Goal: Task Accomplishment & Management: Manage account settings

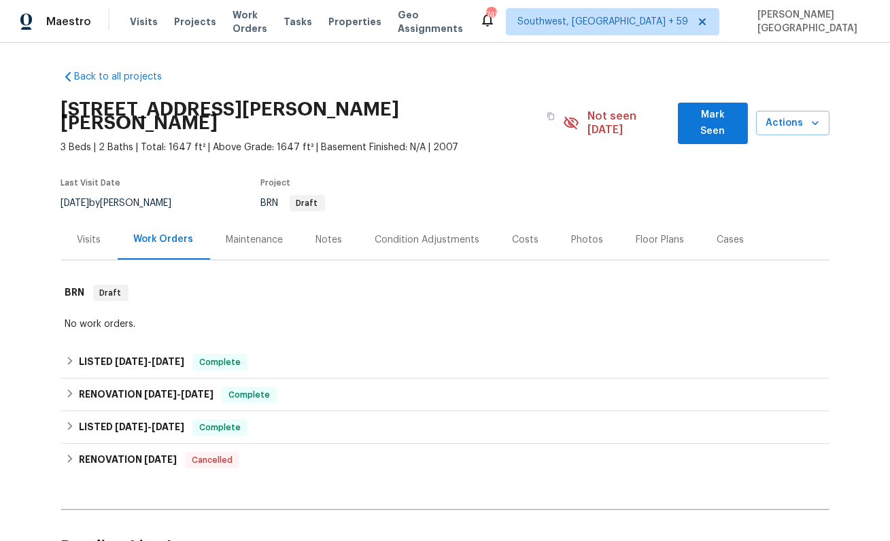
scroll to position [403, 0]
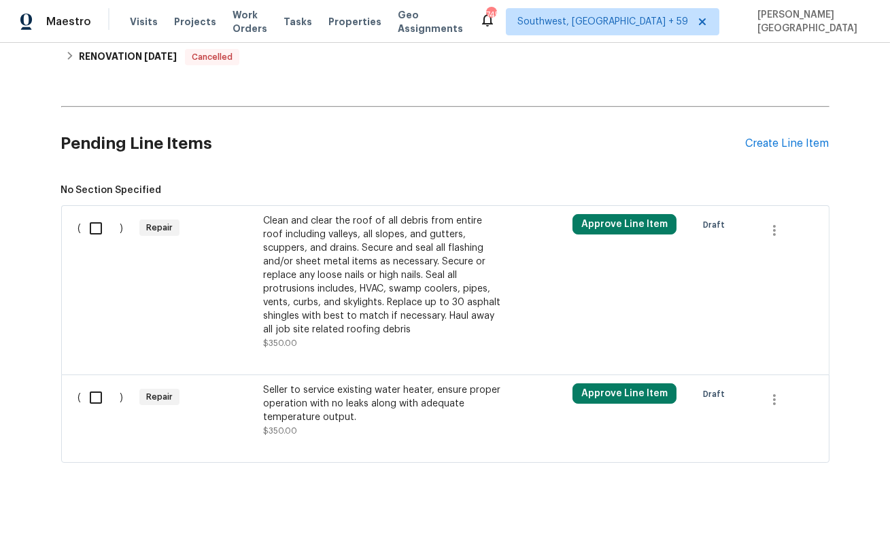
click at [342, 269] on div "Clean and clear the roof of all debris from entire roof including valleys, all …" at bounding box center [382, 275] width 239 height 122
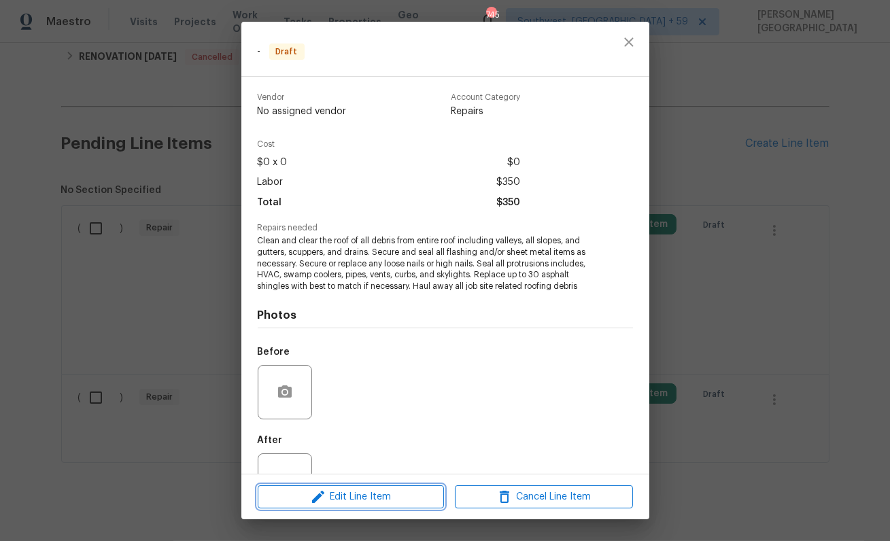
click at [320, 489] on icon "button" at bounding box center [318, 497] width 16 height 16
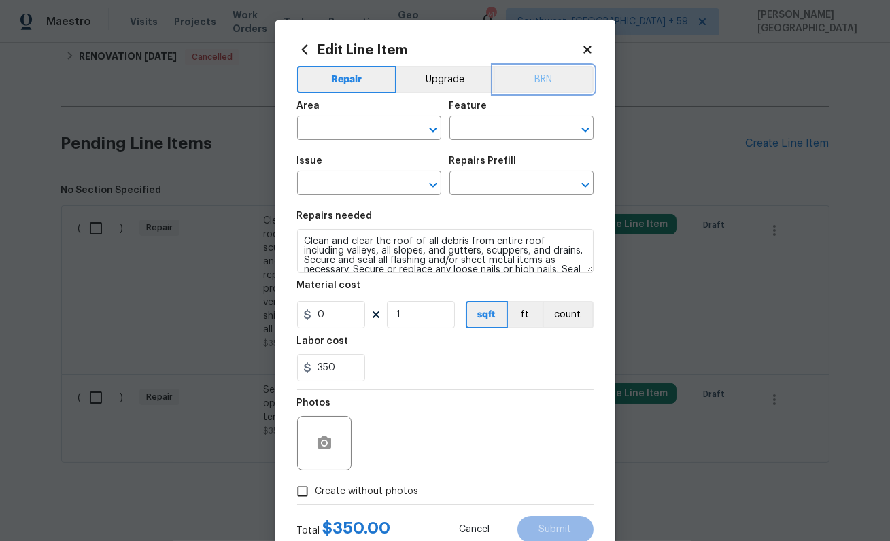
click at [534, 91] on button "BRN" at bounding box center [544, 79] width 100 height 27
click at [381, 119] on input "text" at bounding box center [350, 129] width 106 height 21
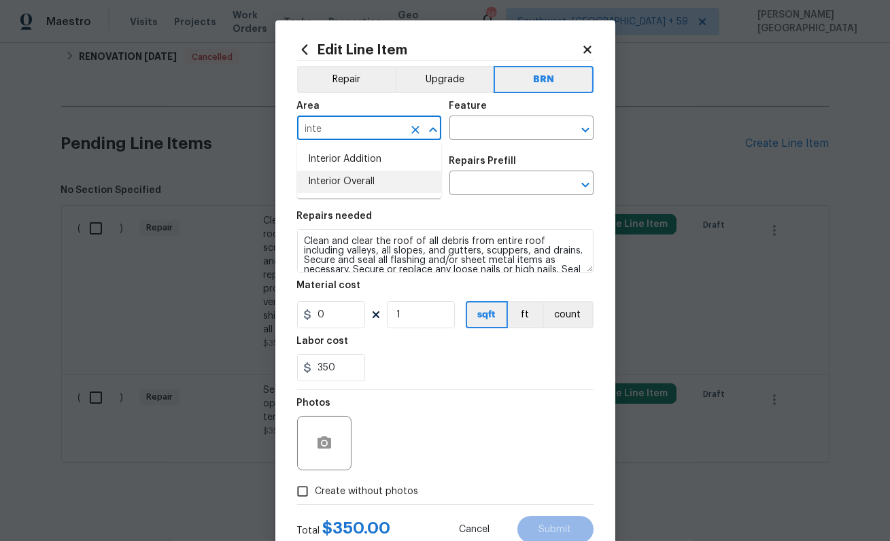
click at [385, 194] on ul "Interior Addition Interior Overall" at bounding box center [369, 171] width 144 height 56
click at [370, 193] on ul "Interior Addition Interior Overall" at bounding box center [369, 171] width 144 height 56
click at [379, 186] on li "Interior Overall" at bounding box center [369, 182] width 144 height 22
type input "Interior Overall"
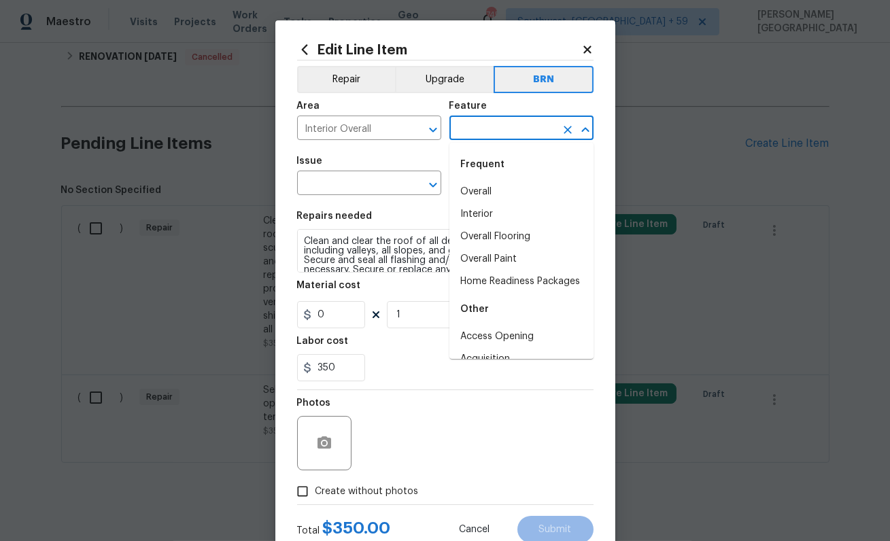
click at [468, 139] on body "Maestro Visits Projects Work Orders Tasks Properties Geo Assignments 745 Southw…" at bounding box center [445, 270] width 890 height 541
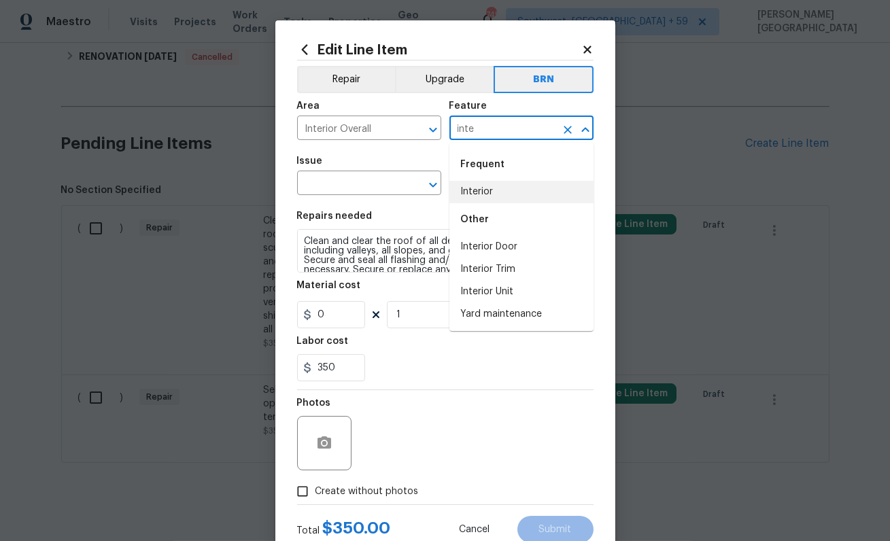
click at [478, 193] on li "Interior" at bounding box center [521, 192] width 144 height 22
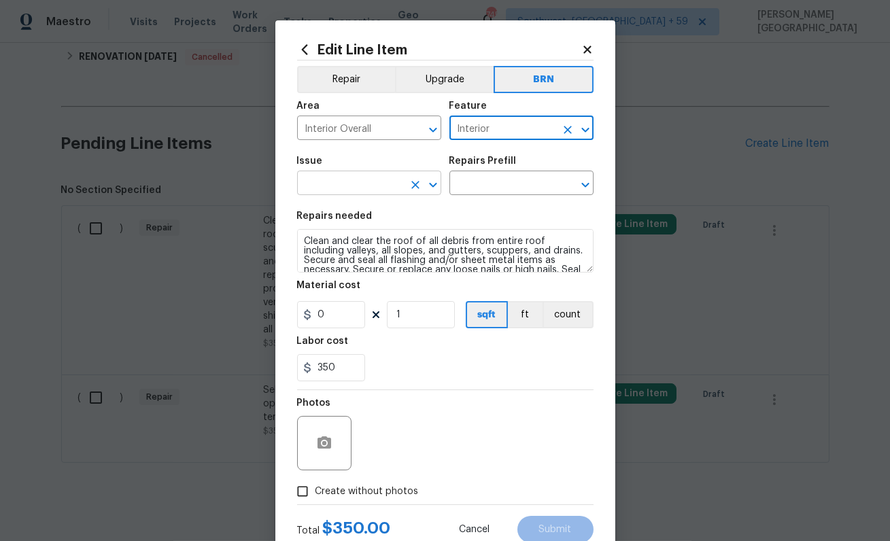
type input "Interior"
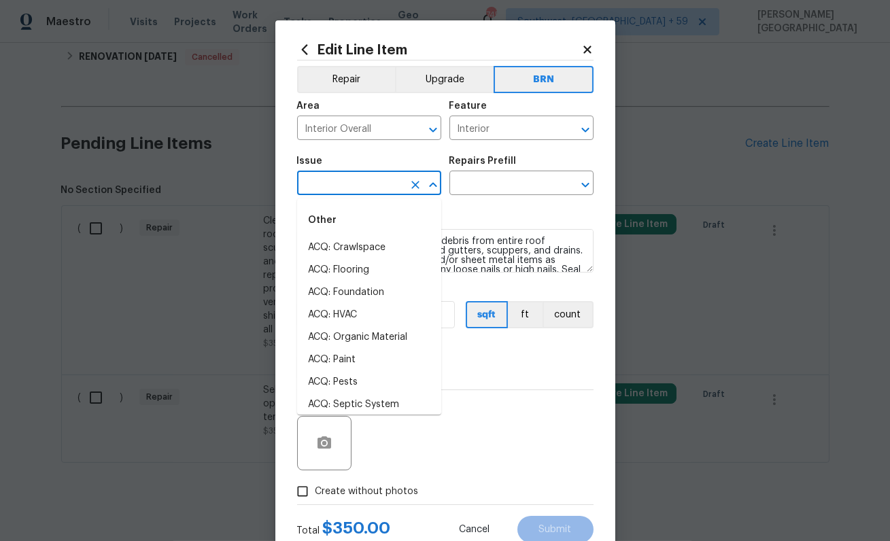
click at [383, 192] on input "text" at bounding box center [350, 184] width 106 height 21
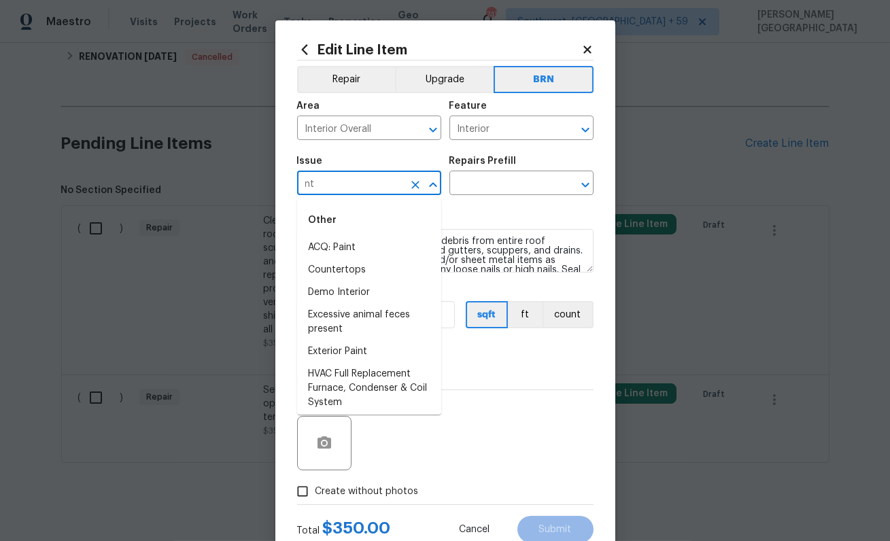
type input "n"
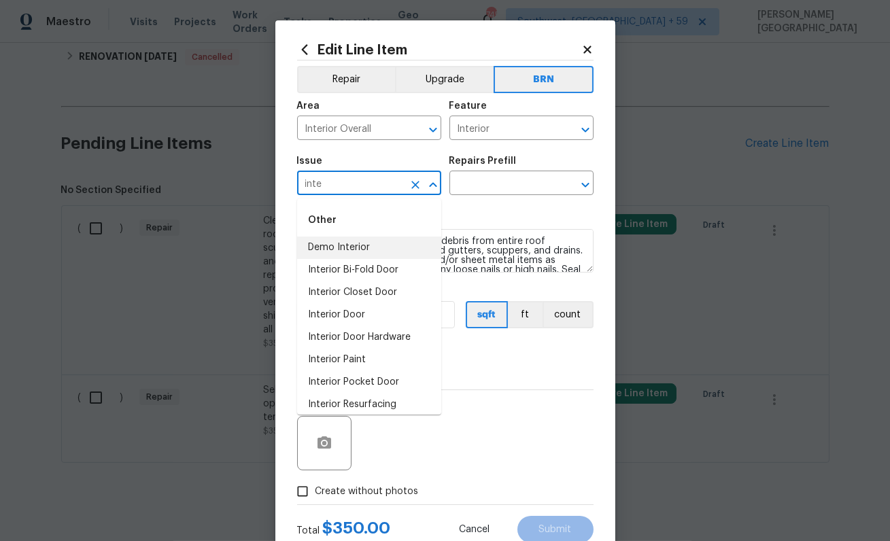
click at [377, 247] on li "Demo Interior" at bounding box center [369, 248] width 144 height 22
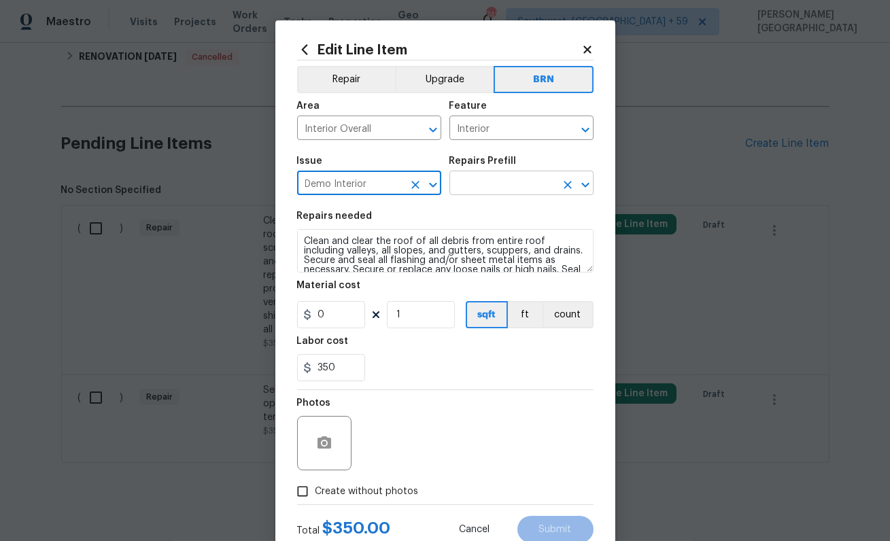
type input "Demo Interior"
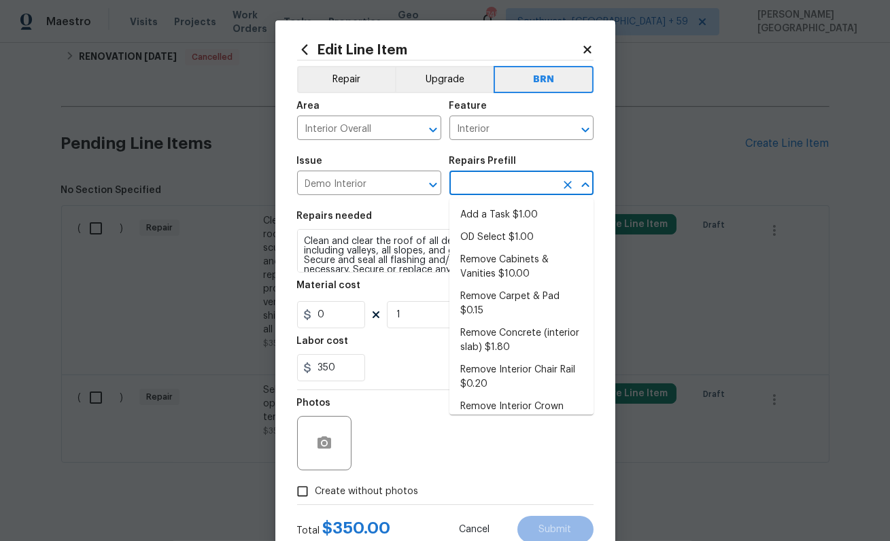
click at [475, 178] on input "text" at bounding box center [502, 184] width 106 height 21
click at [488, 224] on li "Add a Task $1.00" at bounding box center [521, 215] width 144 height 22
type input "Demolition"
type input "Add a Task $1.00"
type textarea "HPM to detail"
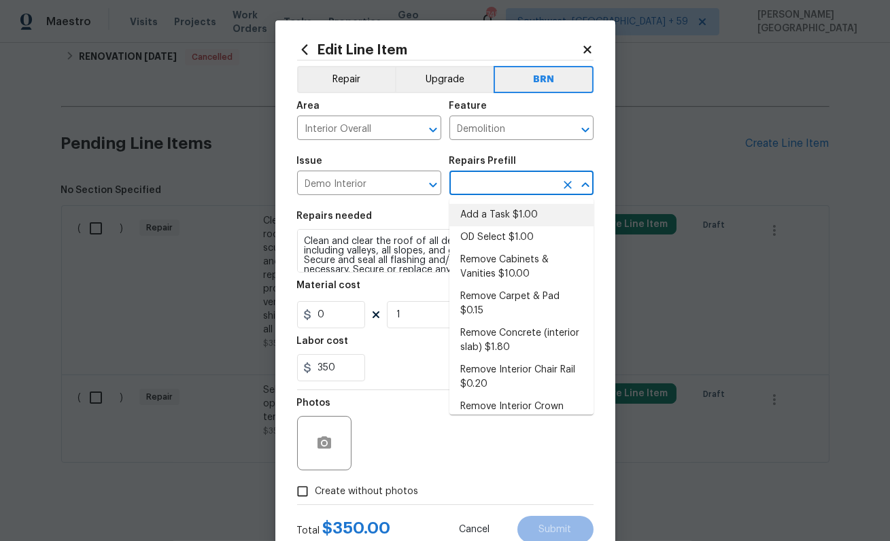
type input "1"
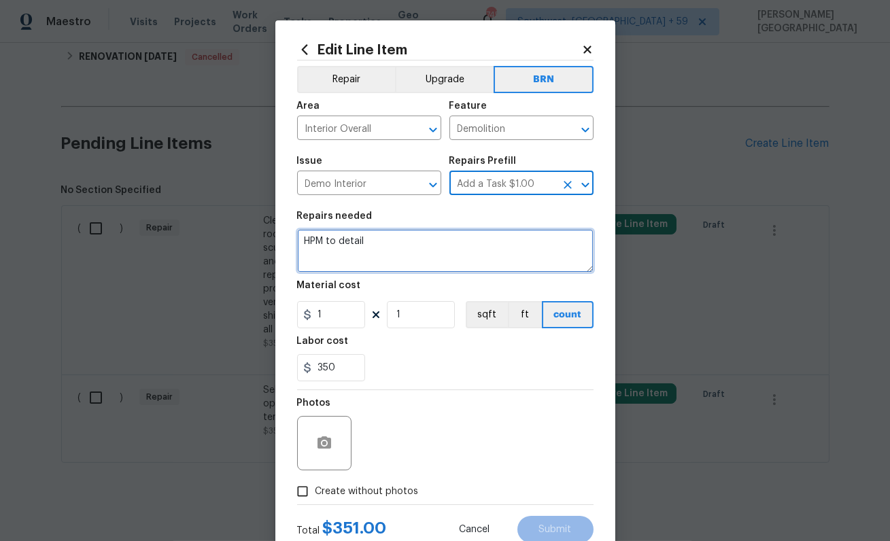
click at [405, 252] on textarea "HPM to detail" at bounding box center [445, 251] width 296 height 44
paste textarea "To enrich screen reader interactions, please activate Accessibility in Grammarl…"
paste textarea "Clean and clear the roof of all debris from entire roof including valleys, all …"
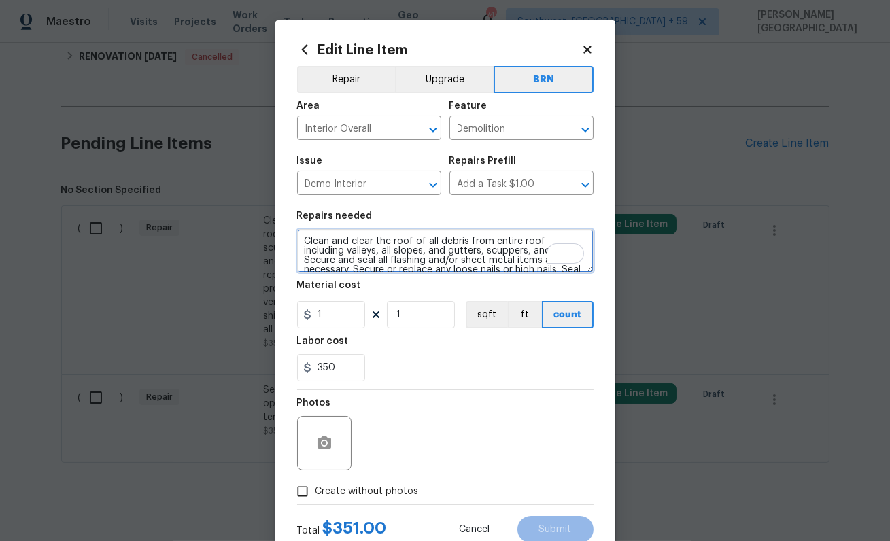
scroll to position [50, 0]
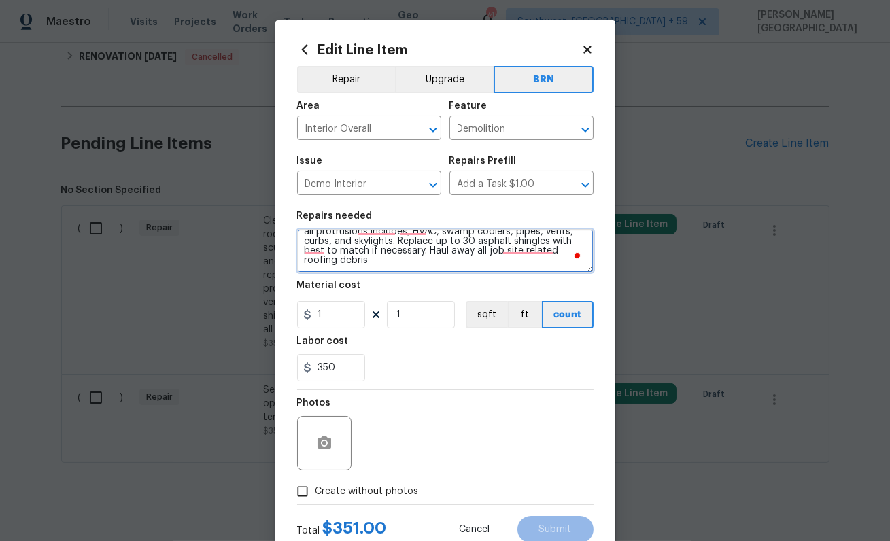
type textarea "Clean and clear the roof of all debris from entire roof including valleys, all …"
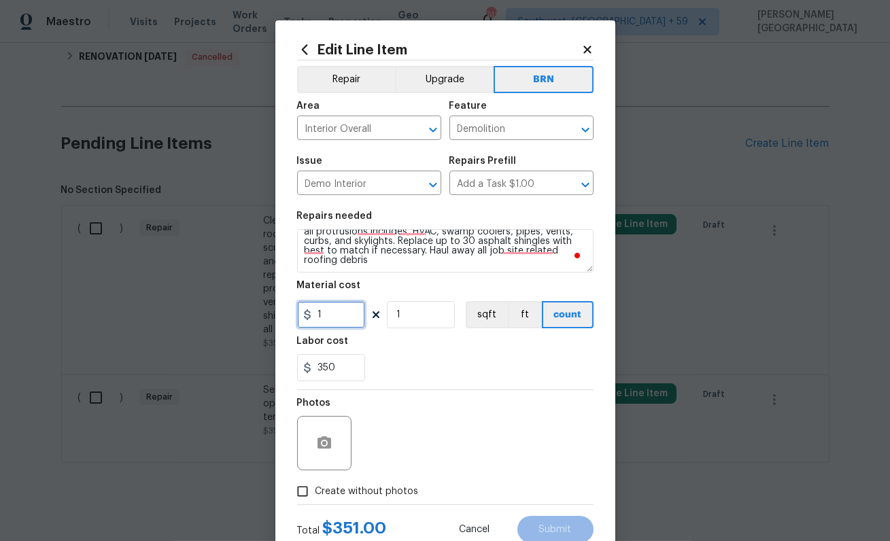
click at [322, 308] on input "1" at bounding box center [331, 314] width 68 height 27
type input "0"
click at [328, 449] on icon "button" at bounding box center [324, 442] width 14 height 12
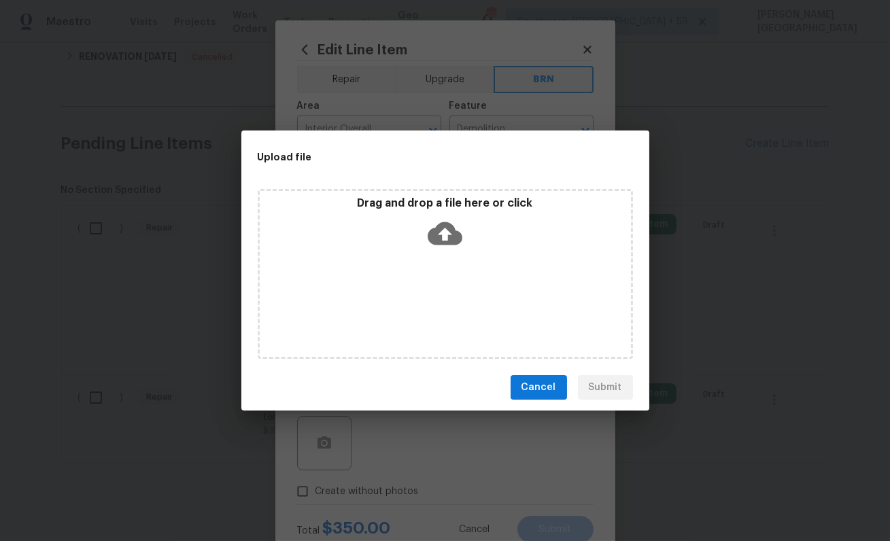
click at [436, 230] on icon at bounding box center [445, 233] width 35 height 23
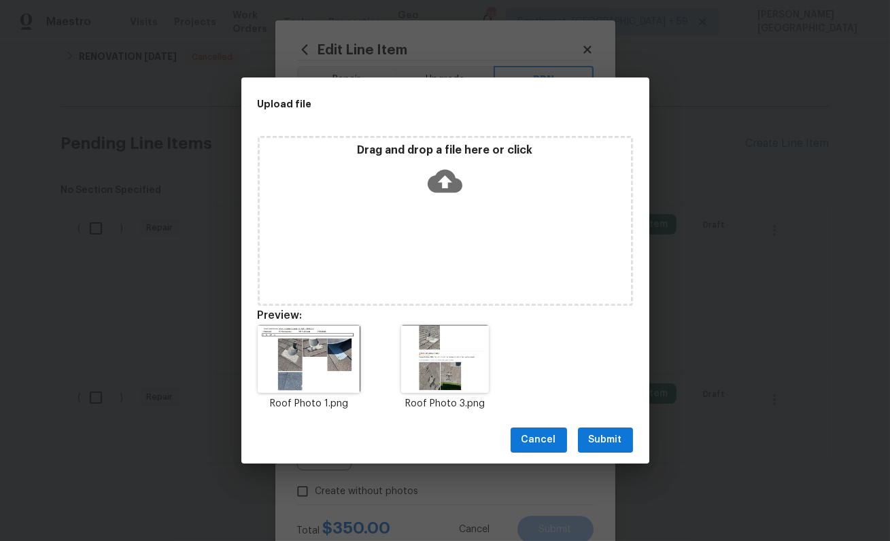
click at [613, 440] on span "Submit" at bounding box center [605, 440] width 33 height 17
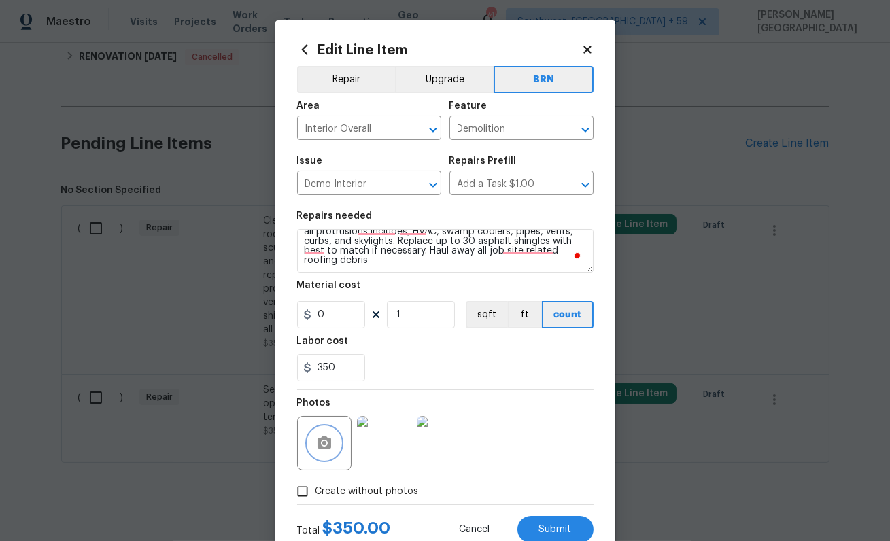
scroll to position [57, 0]
click at [562, 534] on span "Submit" at bounding box center [555, 530] width 33 height 10
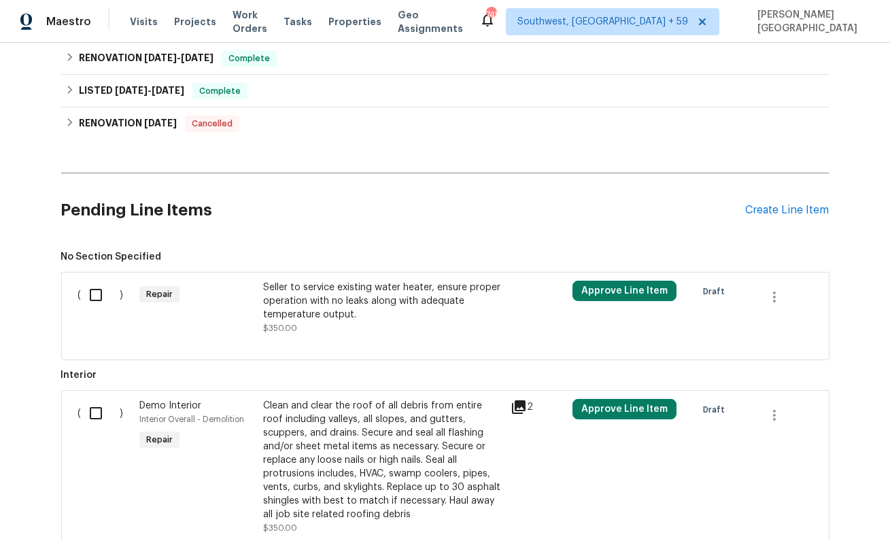
scroll to position [403, 0]
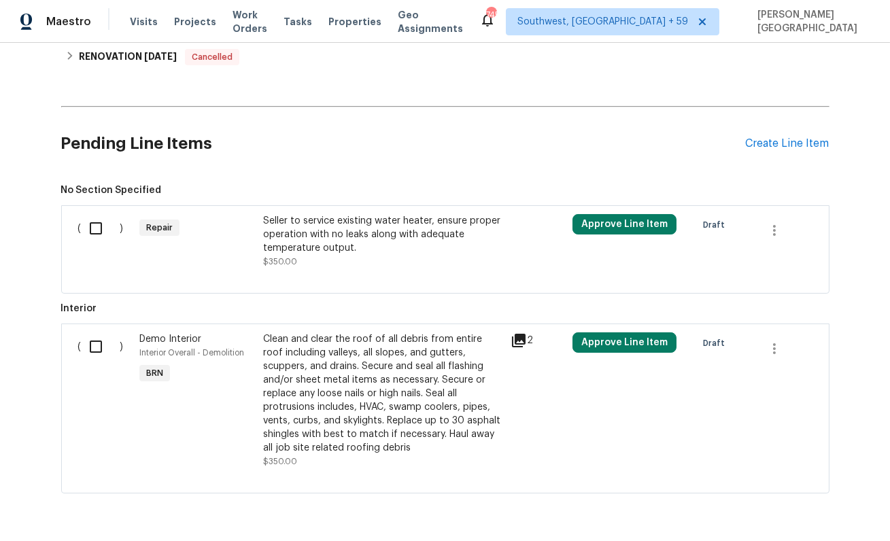
click at [351, 214] on div "Seller to service existing water heater, ensure proper operation with no leaks …" at bounding box center [382, 234] width 239 height 41
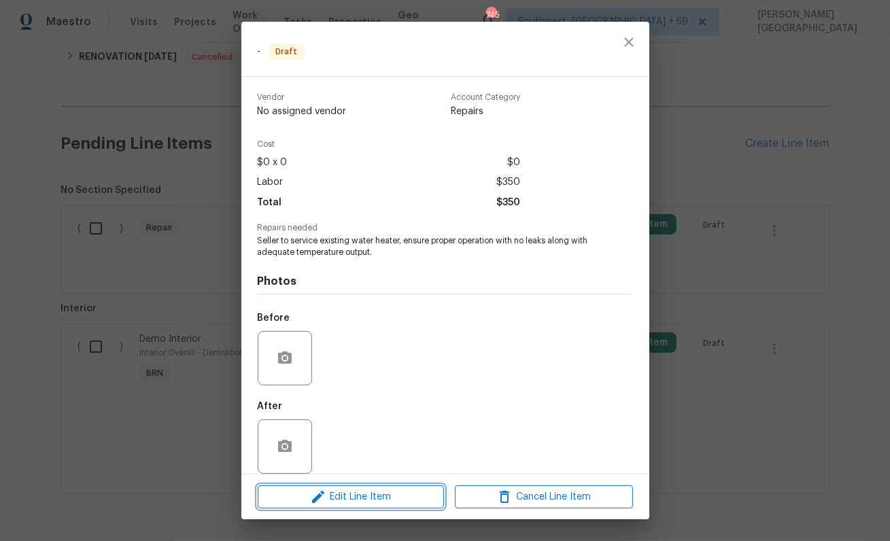
click at [360, 494] on span "Edit Line Item" at bounding box center [351, 497] width 178 height 17
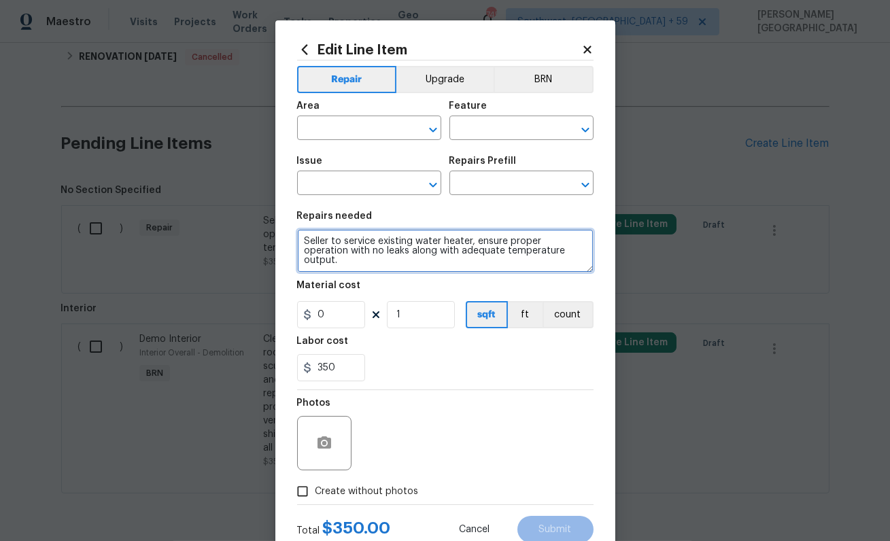
click at [407, 248] on textarea "Seller to service existing water heater, ensure proper operation with no leaks …" at bounding box center [445, 251] width 296 height 44
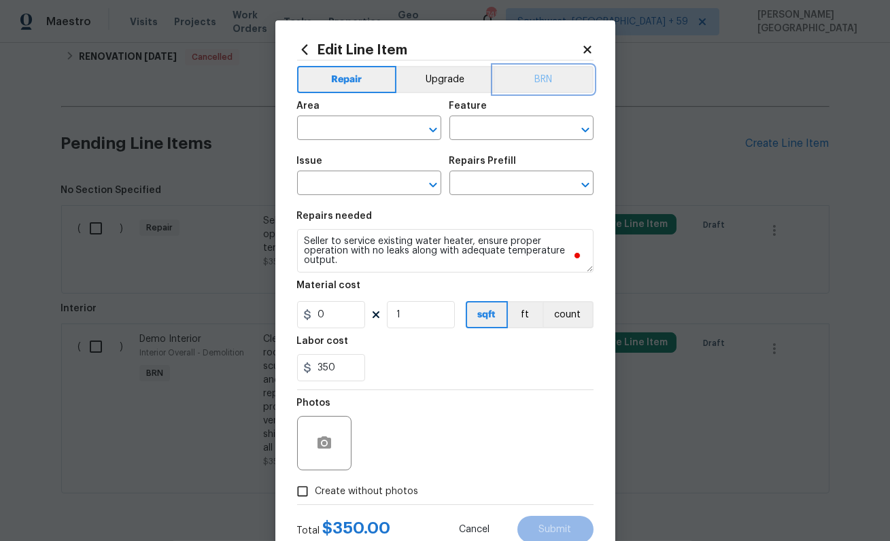
click at [545, 75] on button "BRN" at bounding box center [544, 79] width 100 height 27
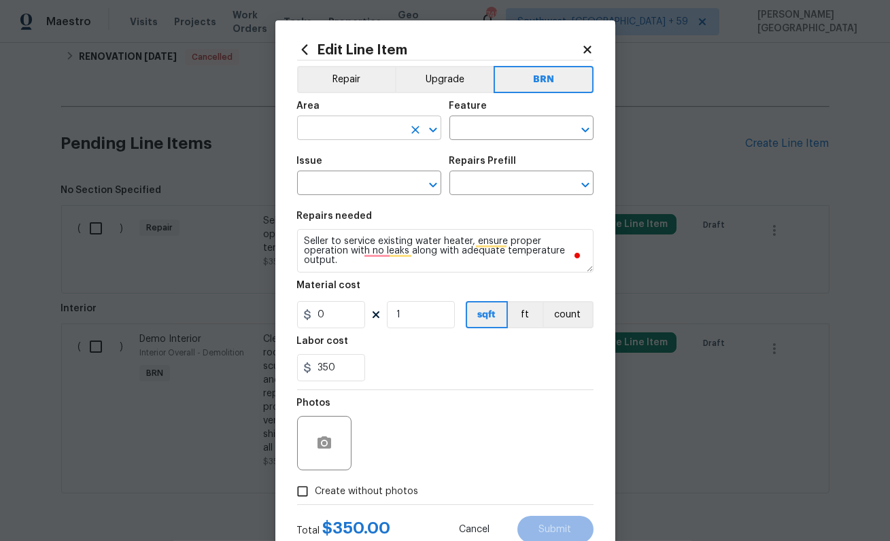
click at [320, 124] on input "text" at bounding box center [350, 129] width 106 height 21
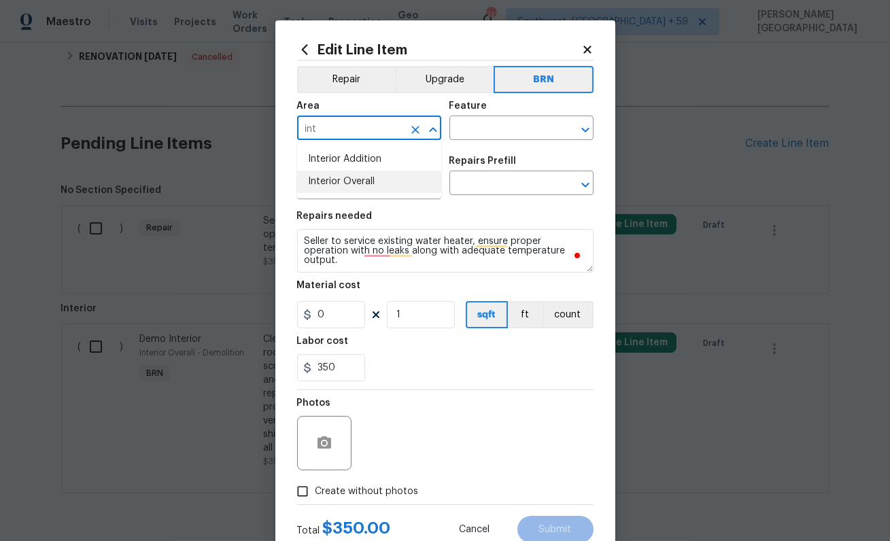
click at [350, 182] on li "Interior Overall" at bounding box center [369, 182] width 144 height 22
type input "Interior Overall"
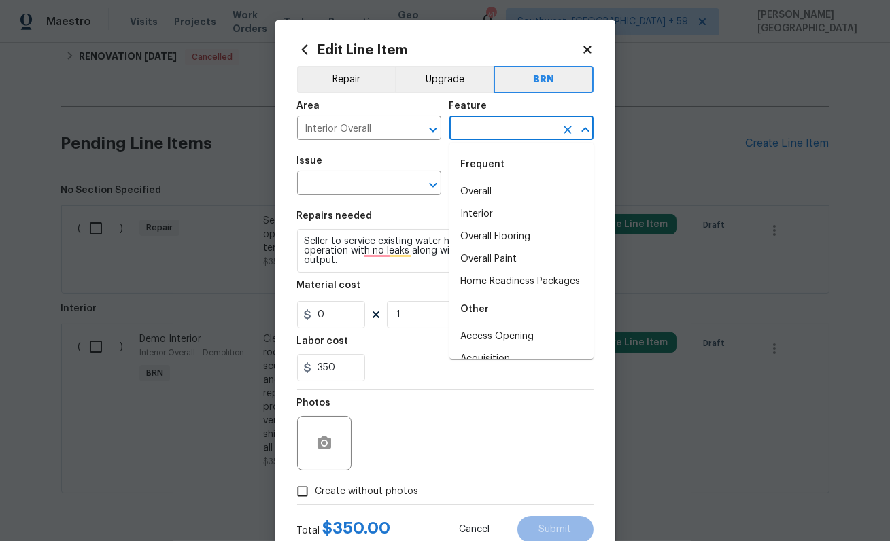
click at [464, 131] on input "text" at bounding box center [502, 129] width 106 height 21
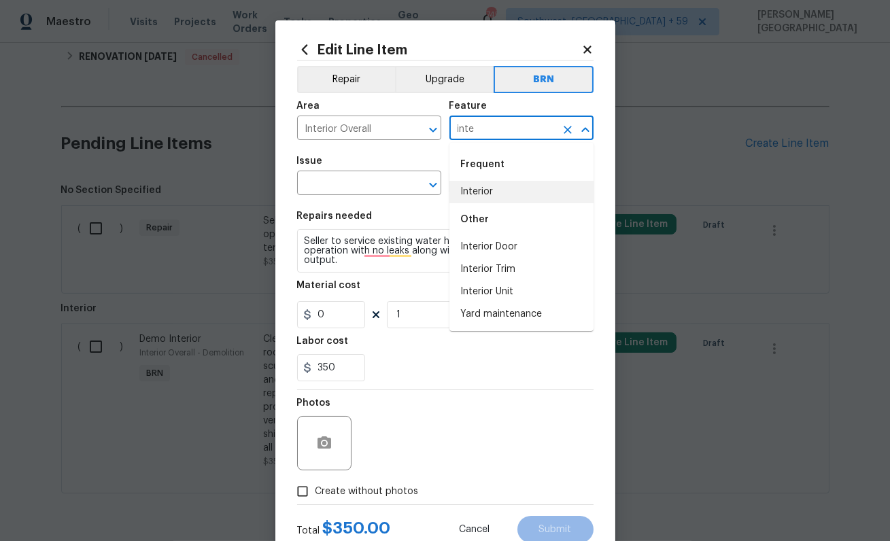
click at [492, 190] on li "Interior" at bounding box center [521, 192] width 144 height 22
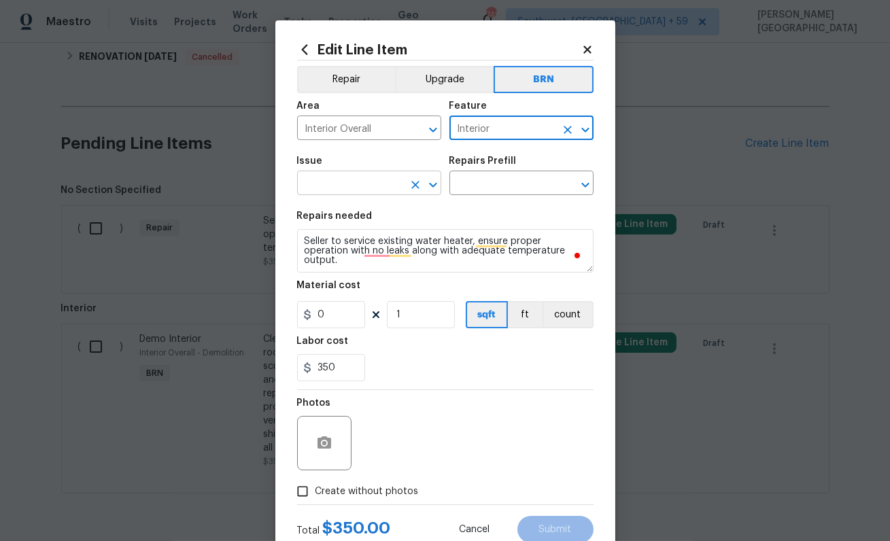
type input "Interior"
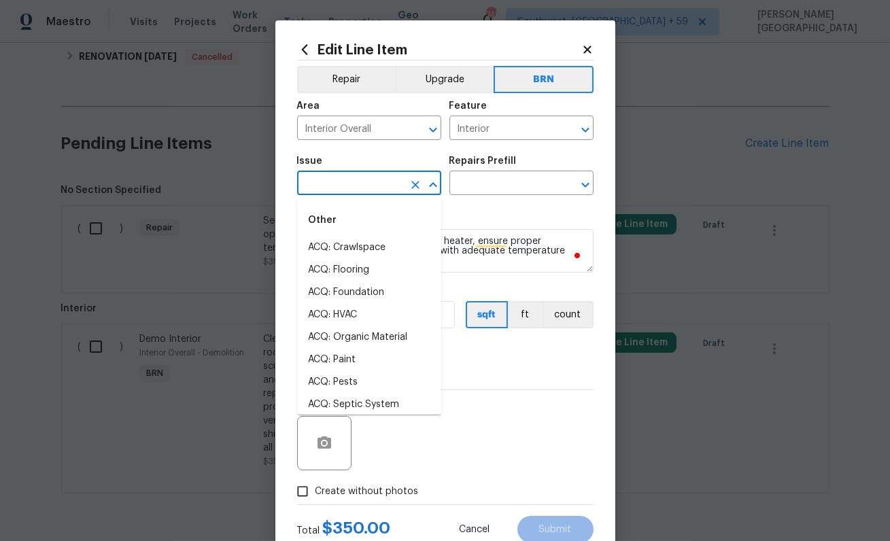
click at [364, 184] on input "text" at bounding box center [350, 184] width 106 height 21
click at [368, 251] on li "Demo Interior" at bounding box center [369, 248] width 144 height 22
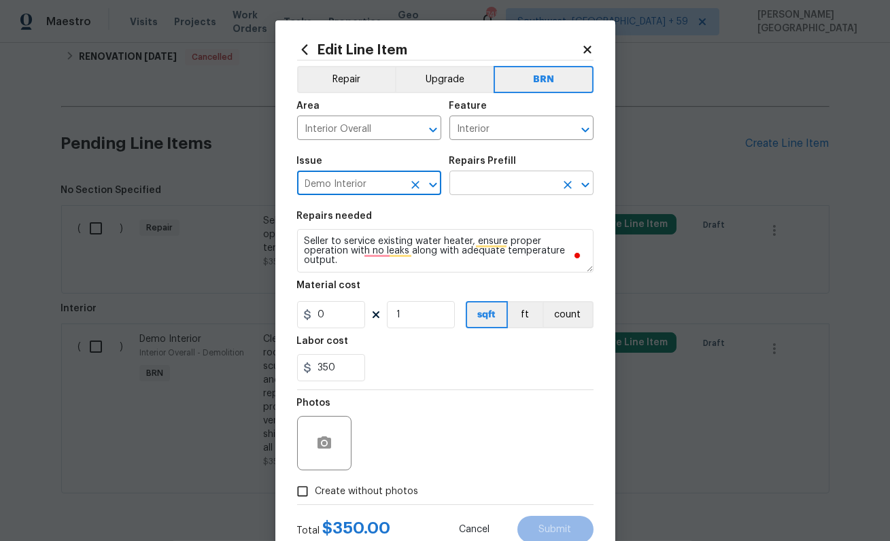
type input "Demo Interior"
click at [509, 187] on input "text" at bounding box center [502, 184] width 106 height 21
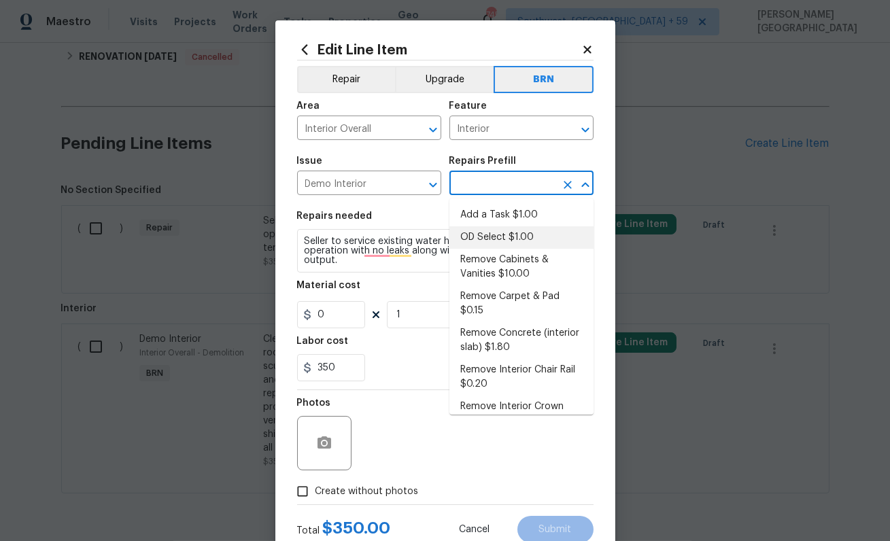
click at [496, 239] on li "OD Select $1.00" at bounding box center [521, 237] width 144 height 22
type input "Demolition"
type input "OD Select $1.00"
type textarea "Refer to the agreed upon scope document for further details."
type input "1"
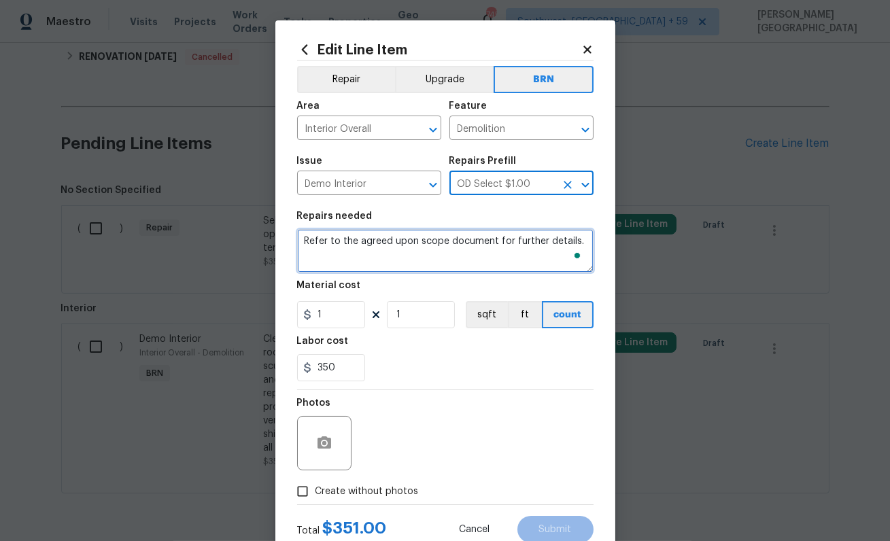
click at [364, 241] on textarea "Refer to the agreed upon scope document for further details." at bounding box center [445, 251] width 296 height 44
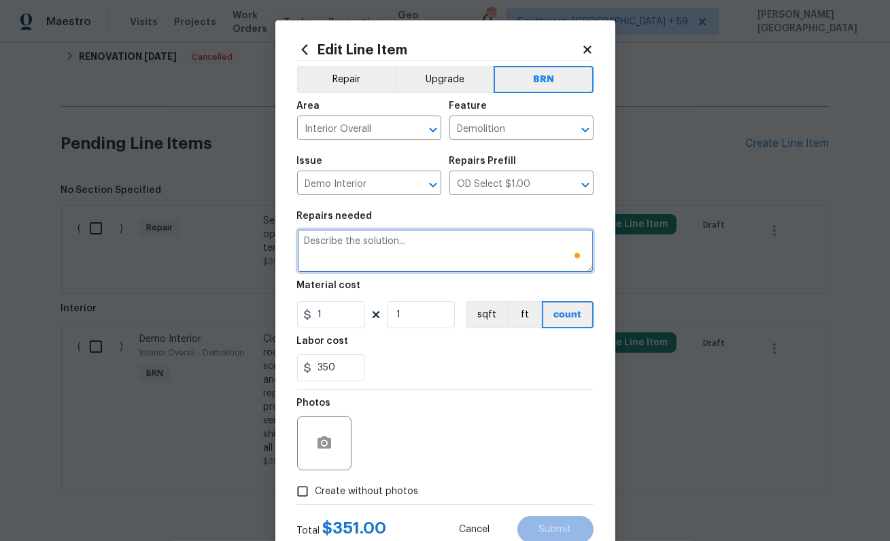
paste textarea "Seller to service existing water heater, ensure proper operation with no leaks …"
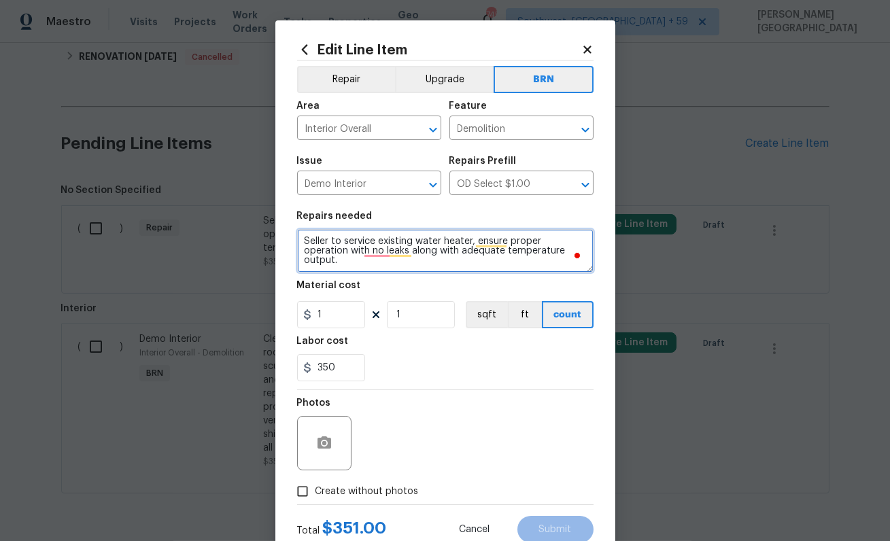
type textarea "Seller to service existing water heater, ensure proper operation with no leaks …"
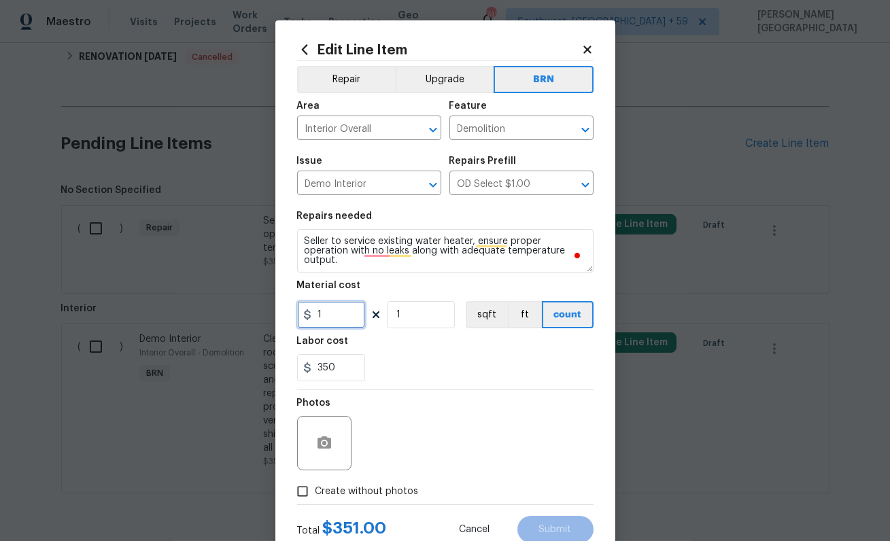
click at [338, 317] on input "1" at bounding box center [331, 314] width 68 height 27
type input "0"
click at [334, 493] on span "Create without photos" at bounding box center [366, 492] width 103 height 14
click at [315, 493] on input "Create without photos" at bounding box center [303, 492] width 26 height 26
checkbox input "true"
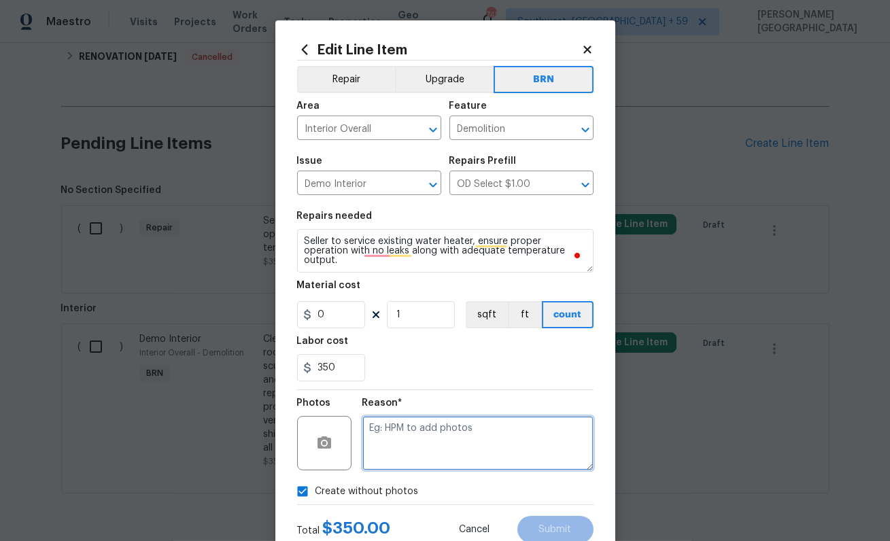
click at [390, 450] on textarea at bounding box center [477, 443] width 231 height 54
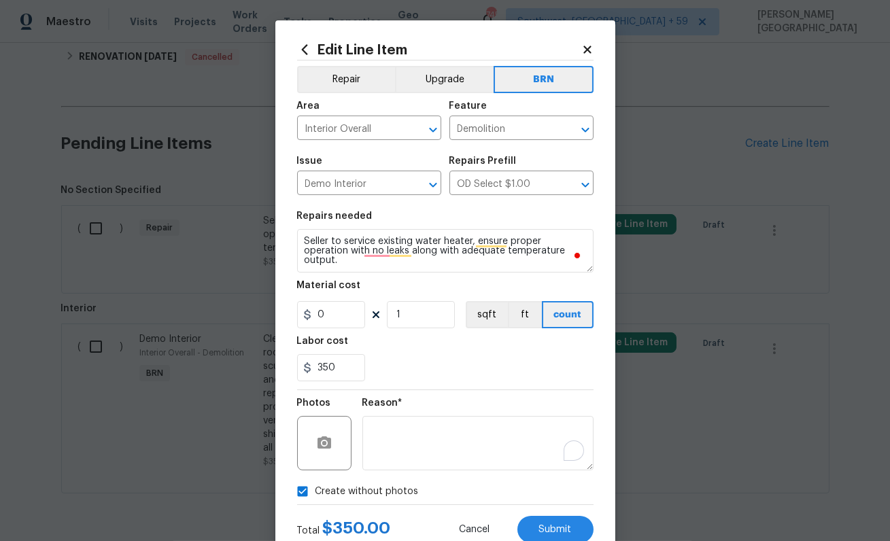
click at [332, 495] on span "Create without photos" at bounding box center [366, 492] width 103 height 14
click at [315, 495] on input "Create without photos" at bounding box center [303, 492] width 26 height 26
checkbox input "false"
click at [326, 424] on div at bounding box center [324, 443] width 54 height 54
click at [327, 443] on icon "button" at bounding box center [324, 442] width 14 height 12
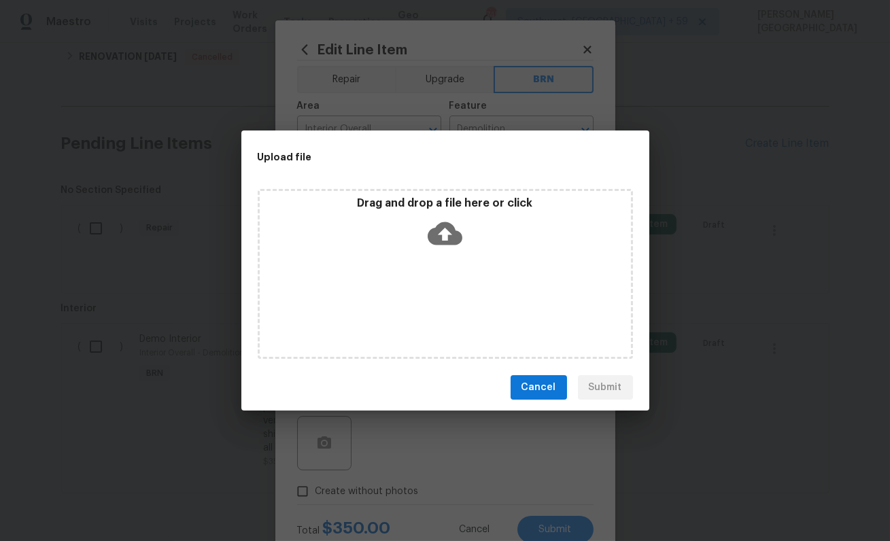
click at [441, 227] on icon at bounding box center [445, 233] width 35 height 23
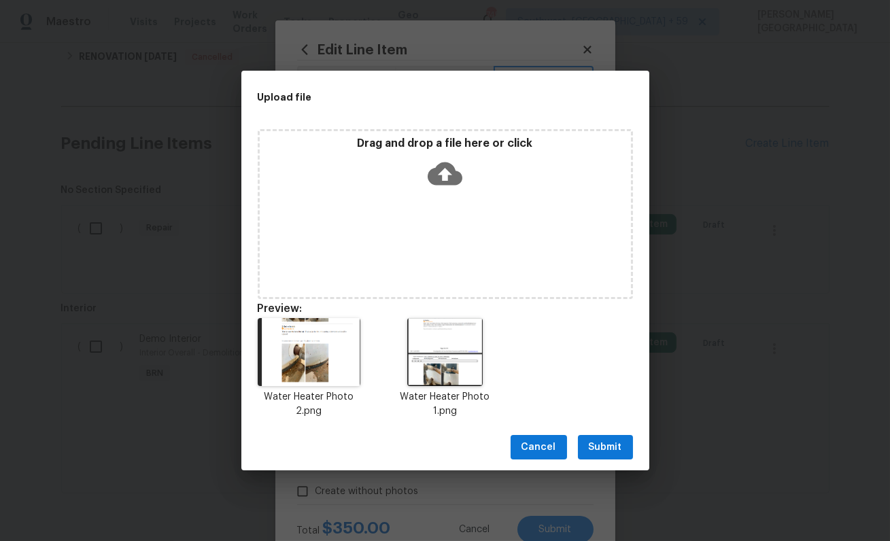
click at [604, 438] on button "Submit" at bounding box center [605, 447] width 55 height 25
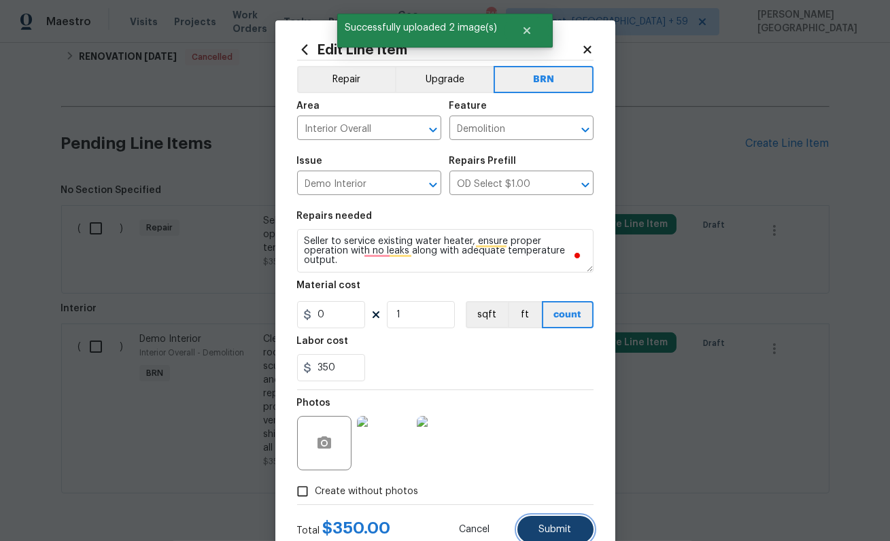
click at [555, 525] on span "Submit" at bounding box center [555, 530] width 33 height 10
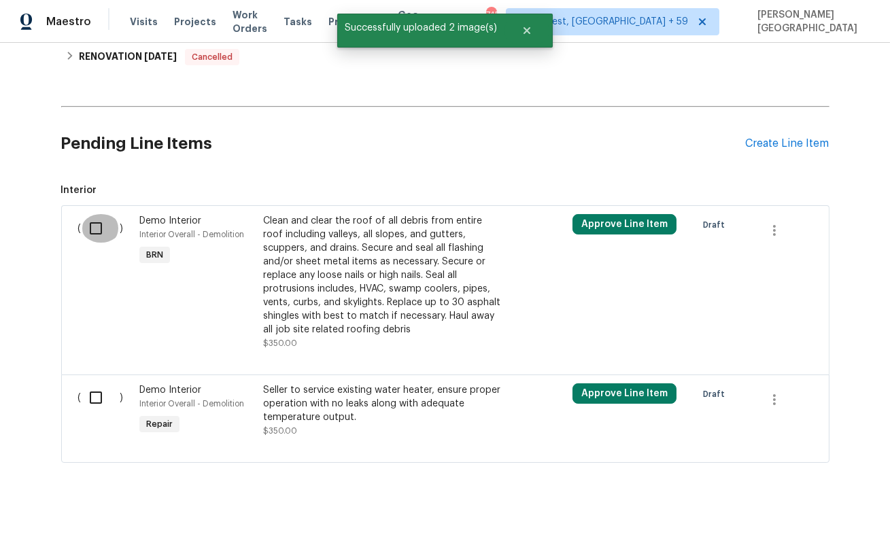
click at [84, 214] on input "checkbox" at bounding box center [101, 228] width 39 height 29
checkbox input "true"
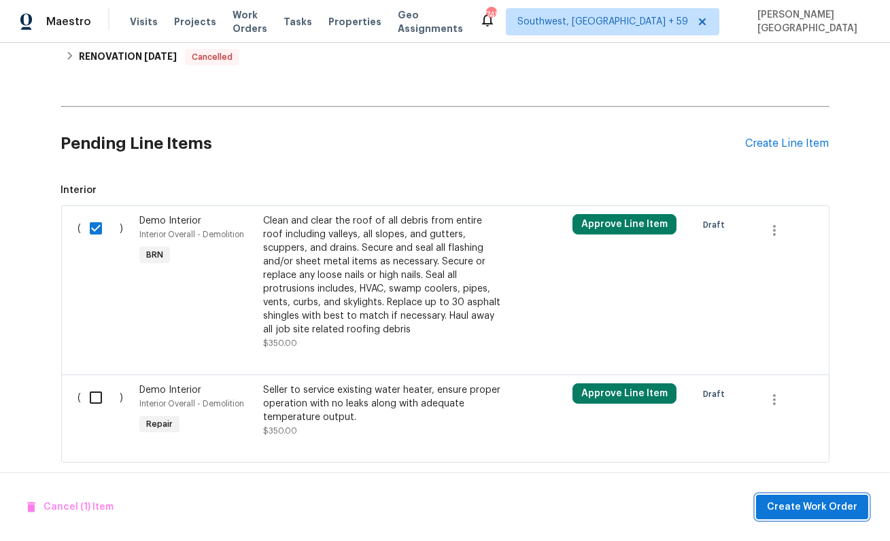
click at [782, 508] on span "Create Work Order" at bounding box center [812, 507] width 90 height 17
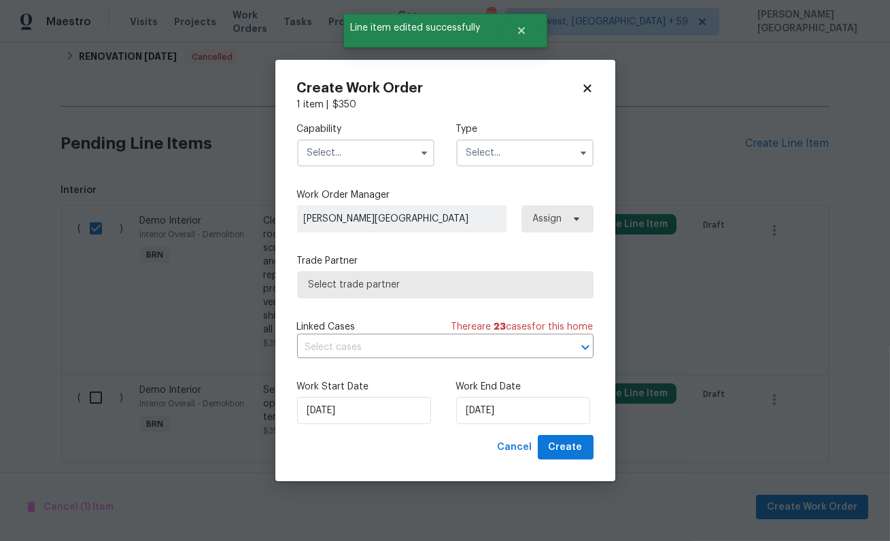
click at [383, 160] on input "text" at bounding box center [365, 152] width 137 height 27
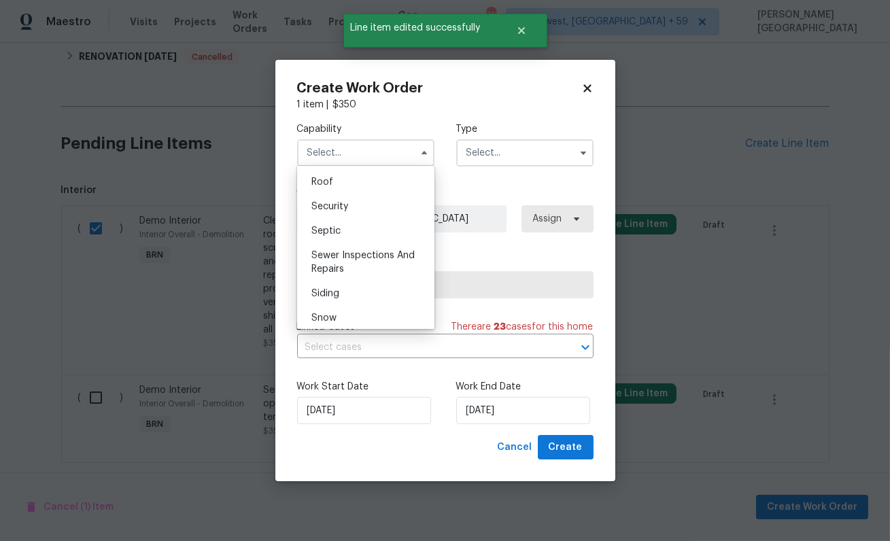
scroll to position [1387, 0]
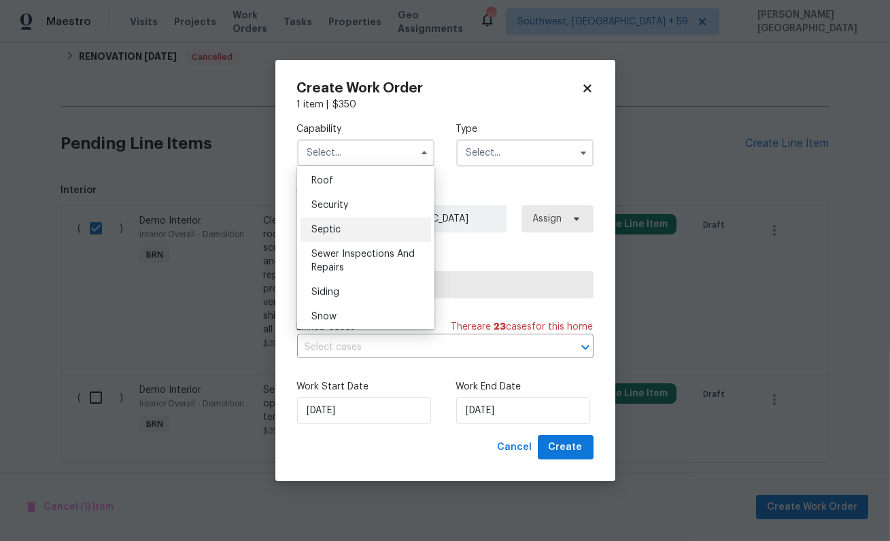
click at [386, 230] on div "Septic" at bounding box center [365, 230] width 131 height 24
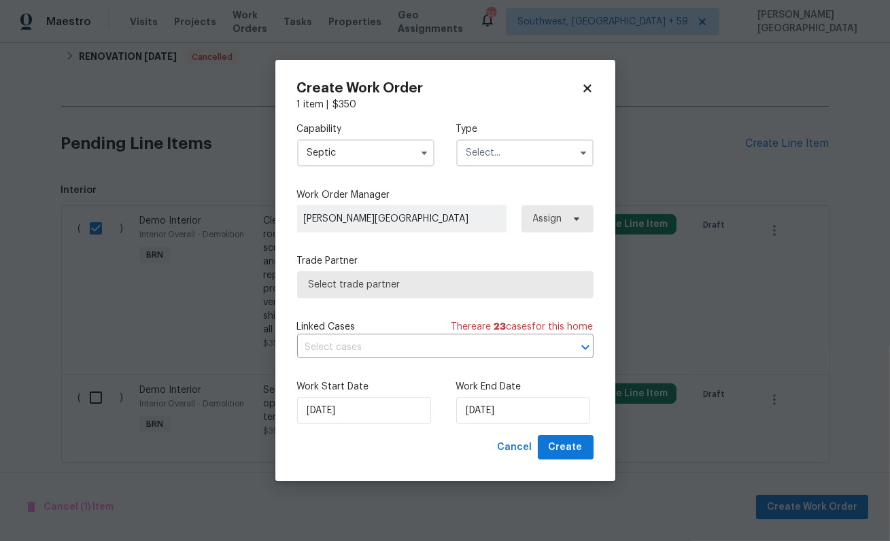
click at [320, 157] on input "Septic" at bounding box center [365, 152] width 137 height 27
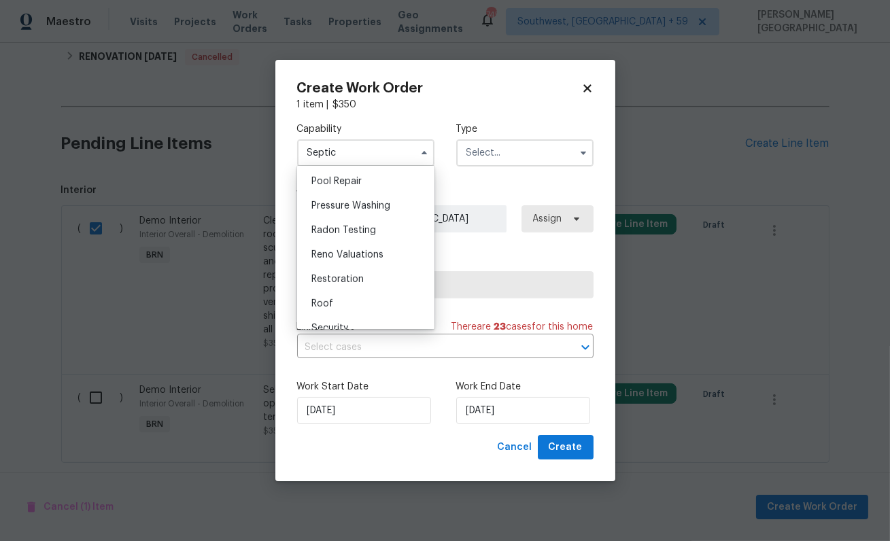
scroll to position [1343, 0]
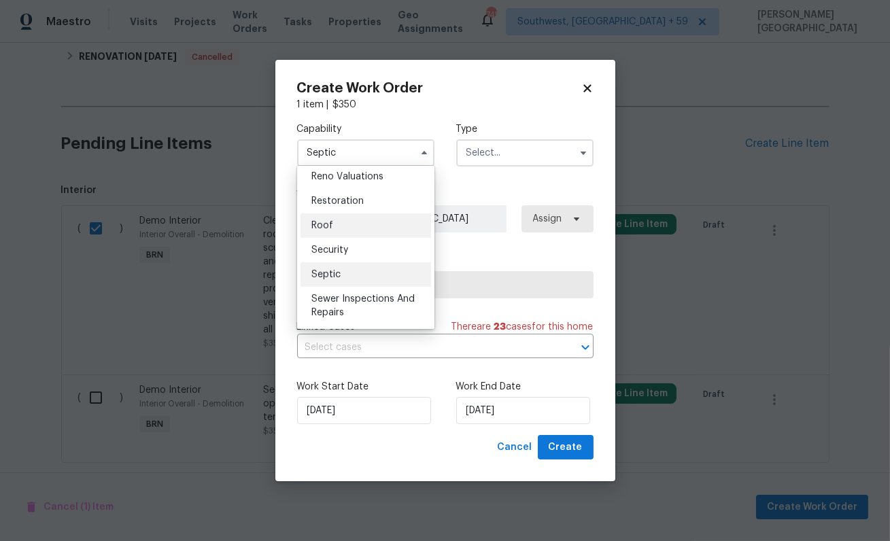
click at [337, 226] on div "Roof" at bounding box center [365, 225] width 131 height 24
type input "Roof"
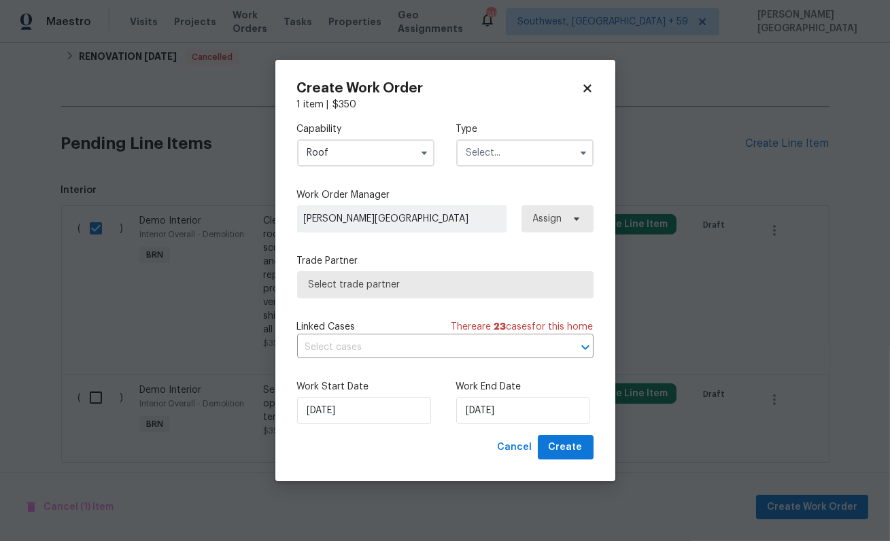
click at [475, 160] on input "text" at bounding box center [524, 152] width 137 height 27
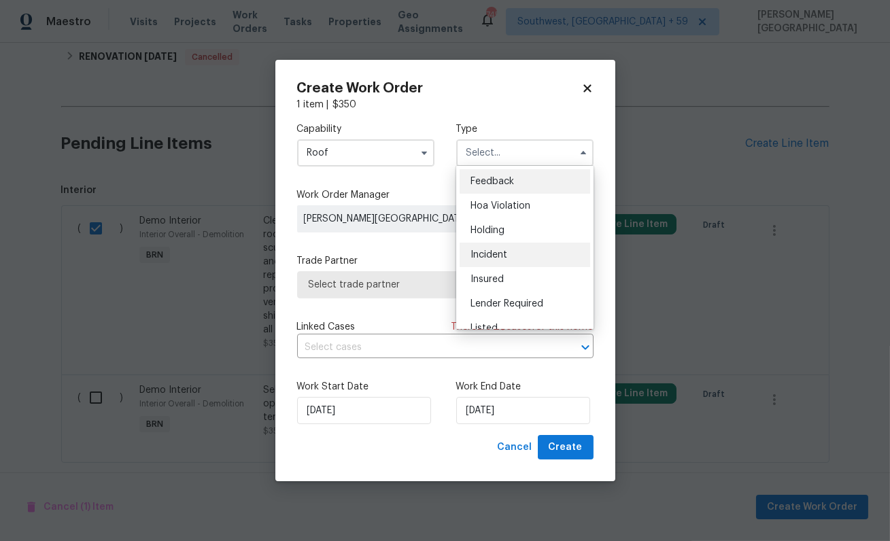
scroll to position [309, 0]
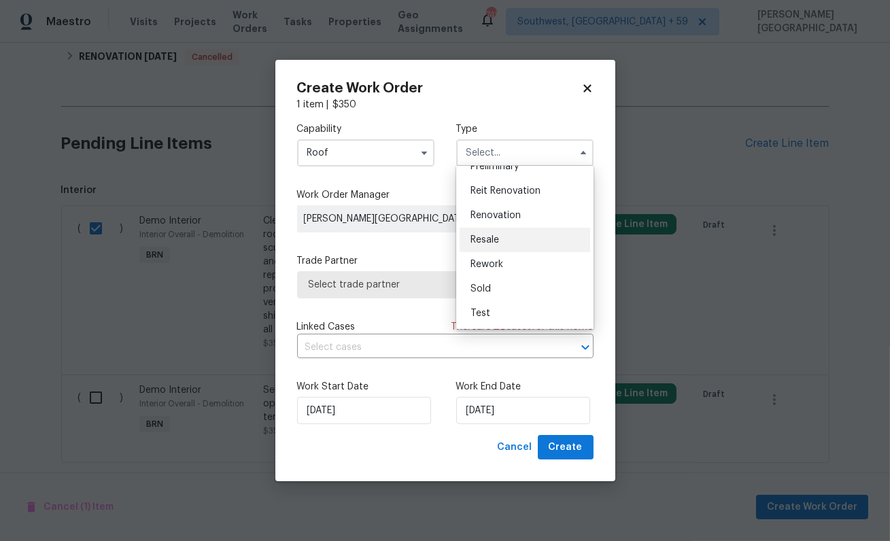
click at [499, 228] on div "Resale" at bounding box center [525, 240] width 131 height 24
type input "Resale"
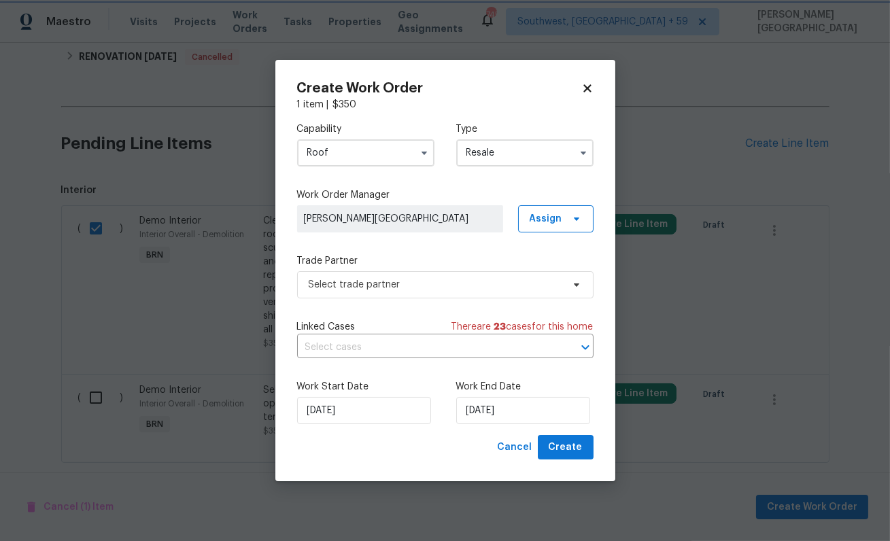
scroll to position [0, 0]
click at [376, 349] on input "text" at bounding box center [426, 347] width 258 height 21
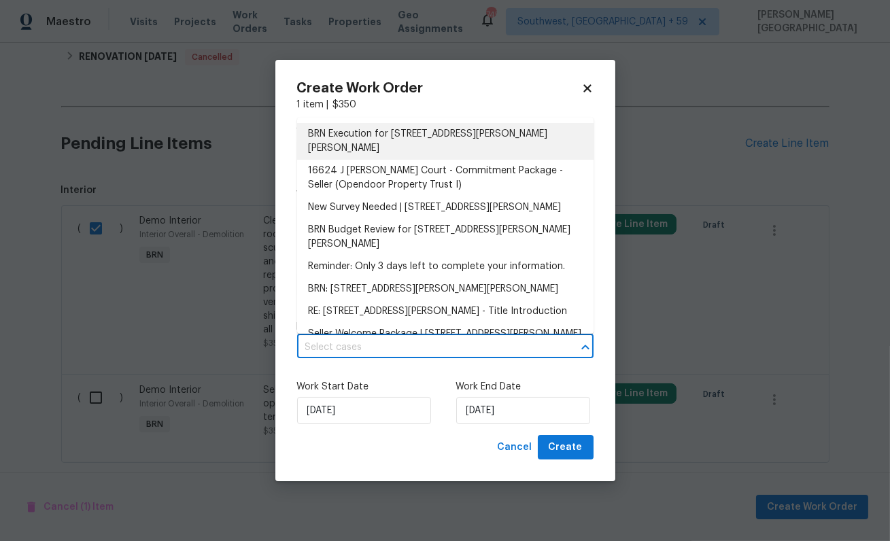
click at [372, 136] on li "BRN Execution for [STREET_ADDRESS][PERSON_NAME][PERSON_NAME]" at bounding box center [445, 141] width 296 height 37
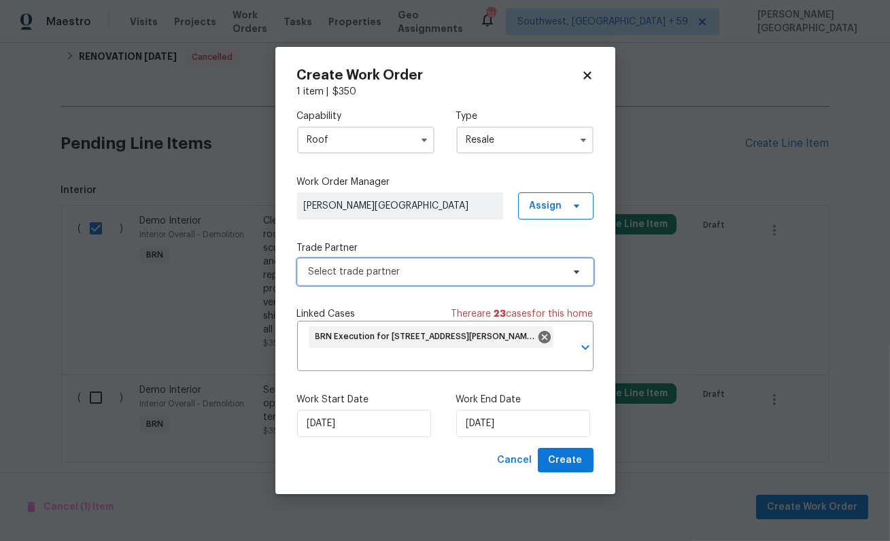
click at [383, 259] on span "Select trade partner" at bounding box center [445, 271] width 296 height 27
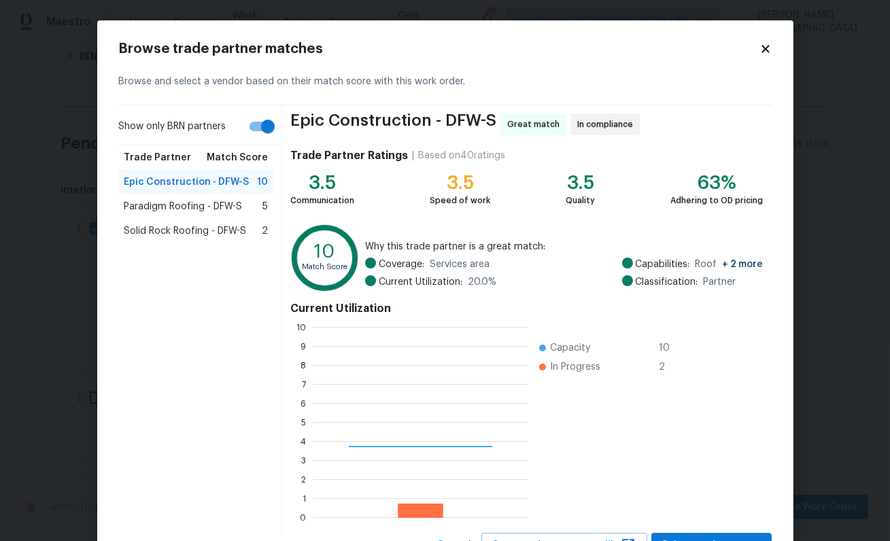
scroll to position [190, 215]
click at [168, 199] on div "Paradigm Roofing - DFW-S 5" at bounding box center [196, 206] width 155 height 24
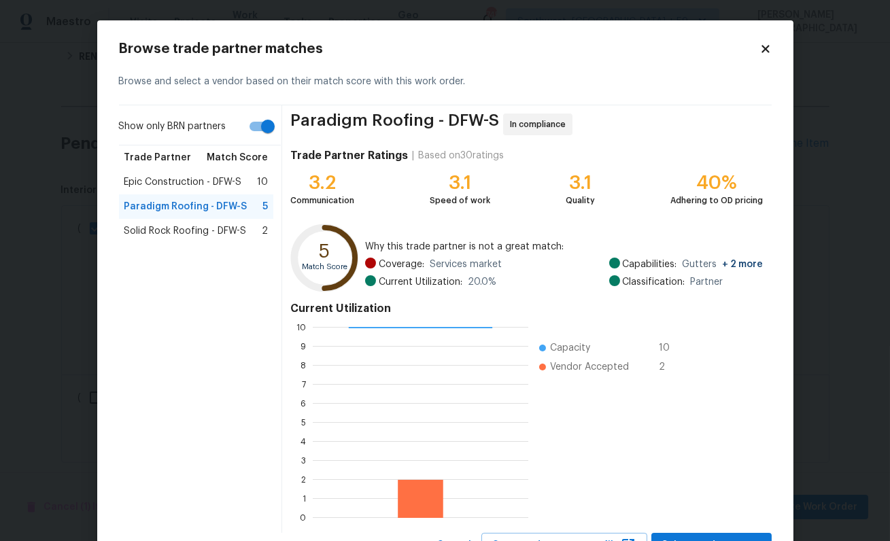
scroll to position [58, 0]
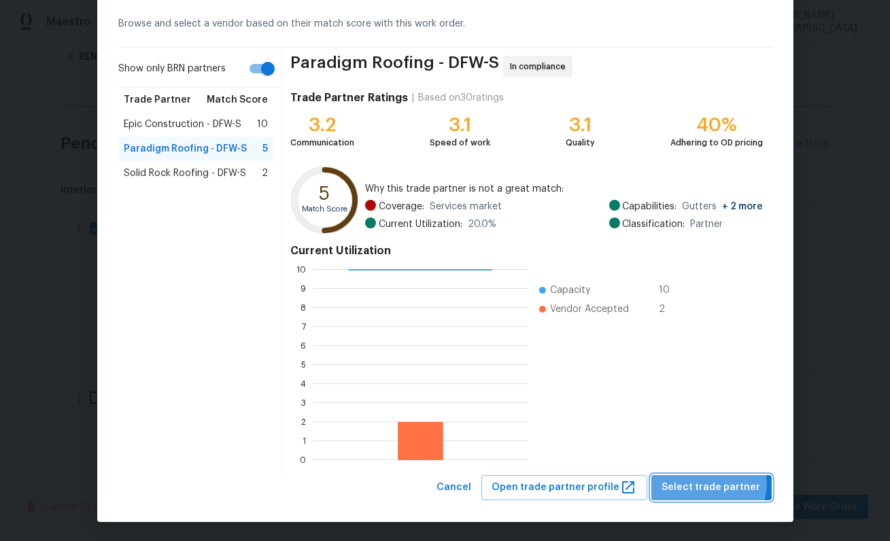
click at [714, 483] on span "Select trade partner" at bounding box center [711, 487] width 99 height 17
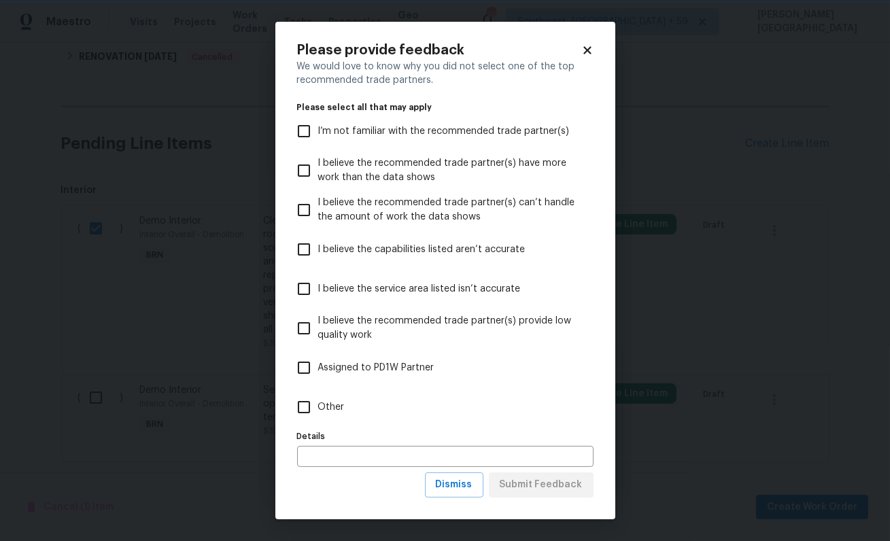
scroll to position [0, 0]
click at [458, 482] on span "Dismiss" at bounding box center [454, 485] width 37 height 17
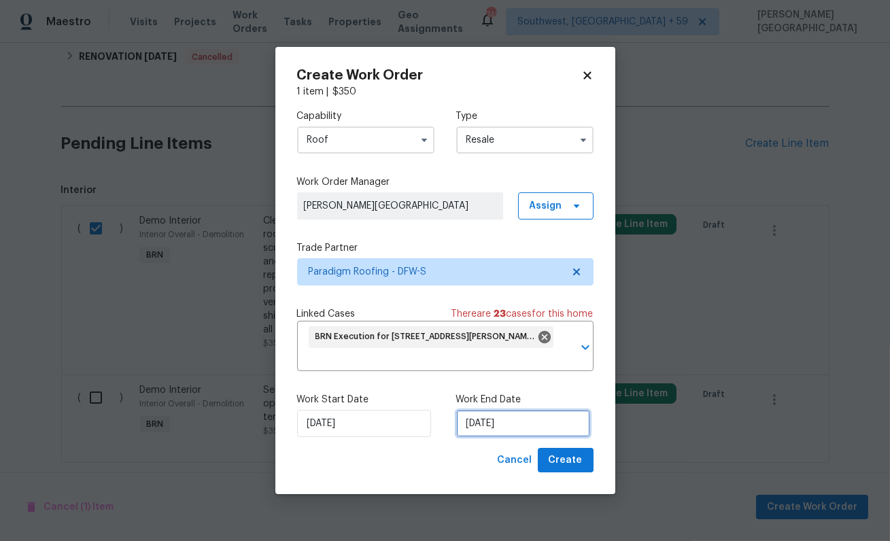
click at [517, 430] on input "[DATE]" at bounding box center [523, 423] width 134 height 27
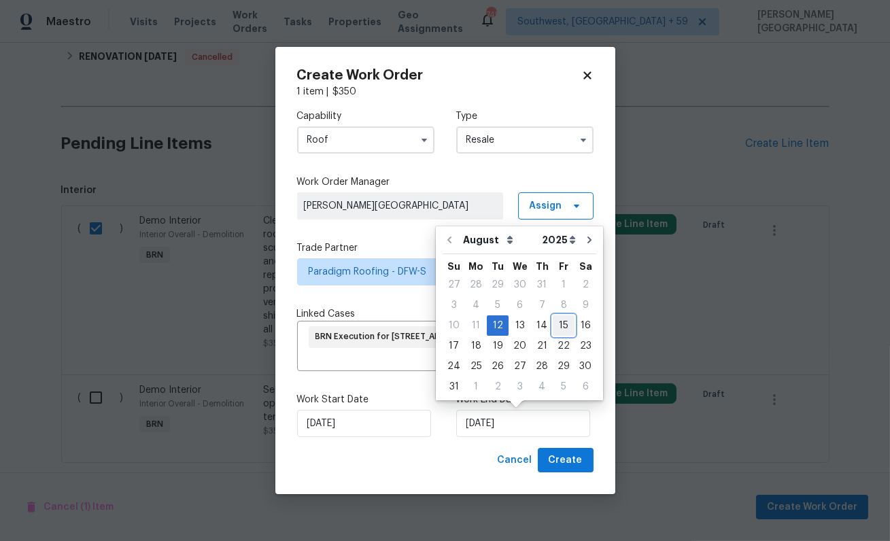
click at [555, 322] on div "15" at bounding box center [564, 325] width 22 height 19
type input "[DATE]"
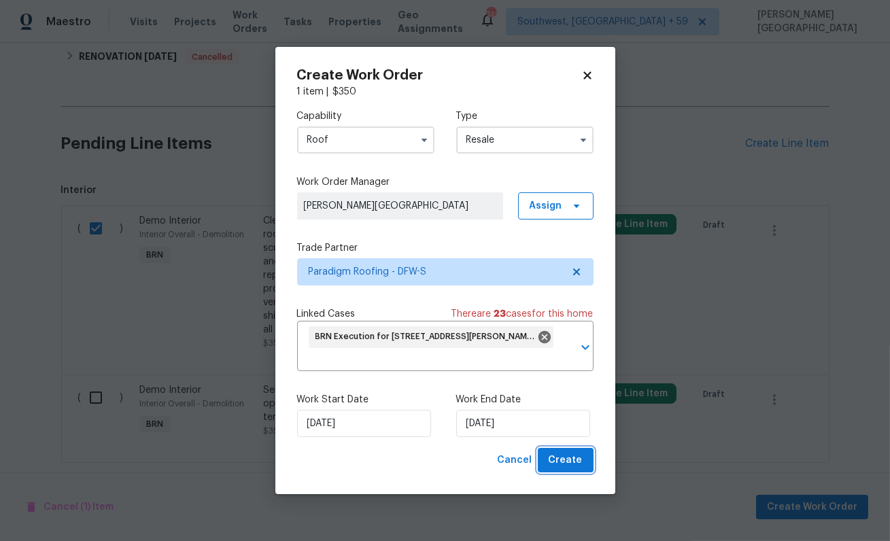
click at [548, 467] on button "Create" at bounding box center [566, 460] width 56 height 25
checkbox input "false"
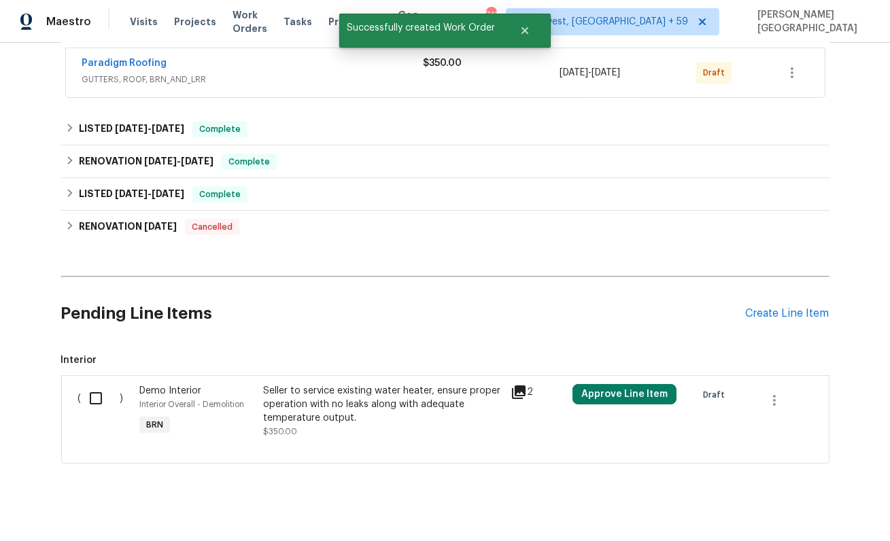
click at [281, 396] on div "Seller to service existing water heater, ensure proper operation with no leaks …" at bounding box center [382, 404] width 239 height 41
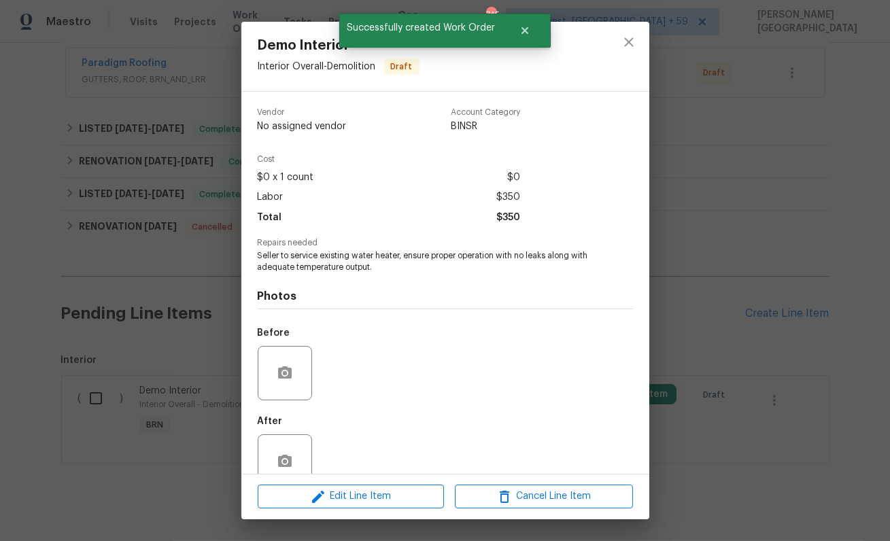
scroll to position [29, 0]
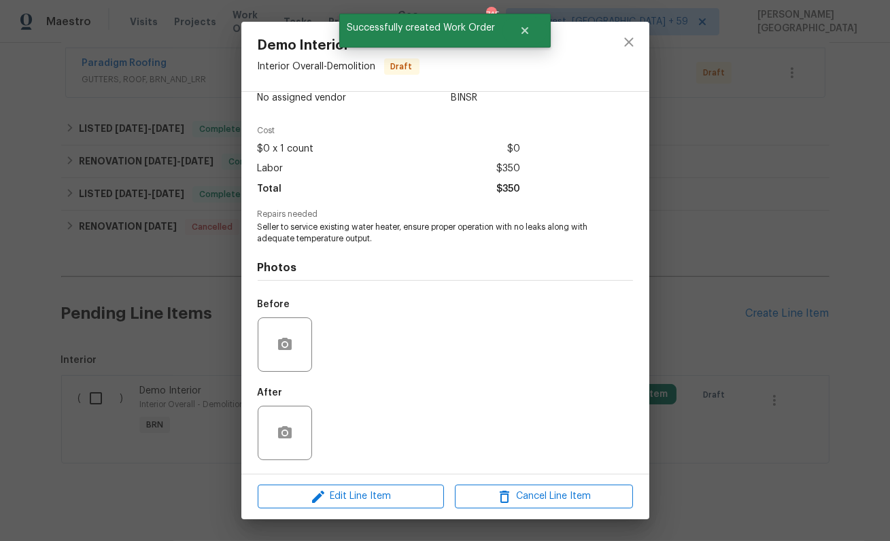
click at [704, 336] on div "Demo Interior Interior Overall - Demolition Draft Vendor No assigned vendor Acc…" at bounding box center [445, 270] width 890 height 541
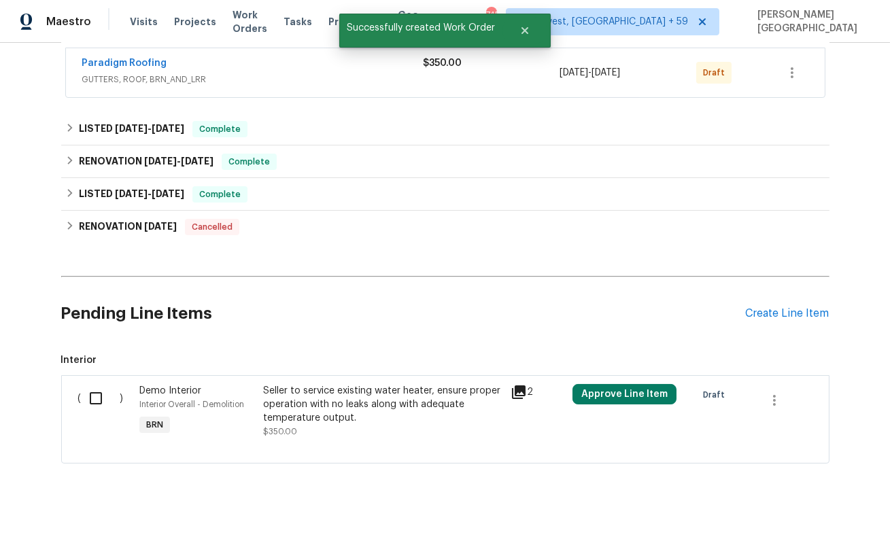
click at [89, 384] on input "checkbox" at bounding box center [101, 398] width 39 height 29
checkbox input "true"
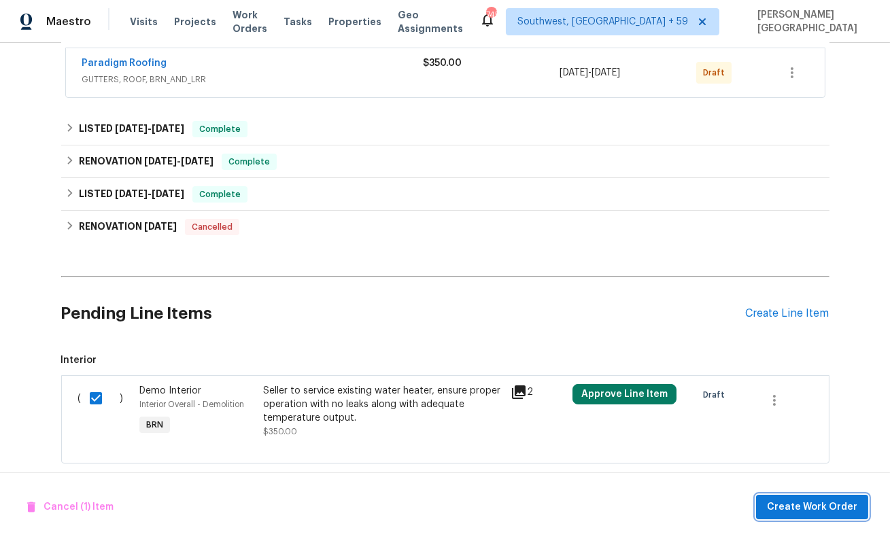
click at [808, 510] on span "Create Work Order" at bounding box center [812, 507] width 90 height 17
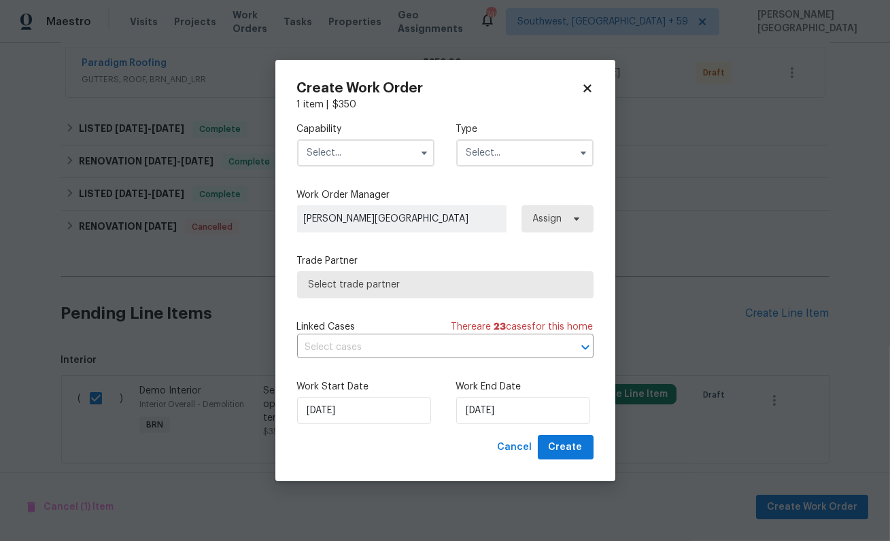
click at [352, 150] on input "text" at bounding box center [365, 152] width 137 height 27
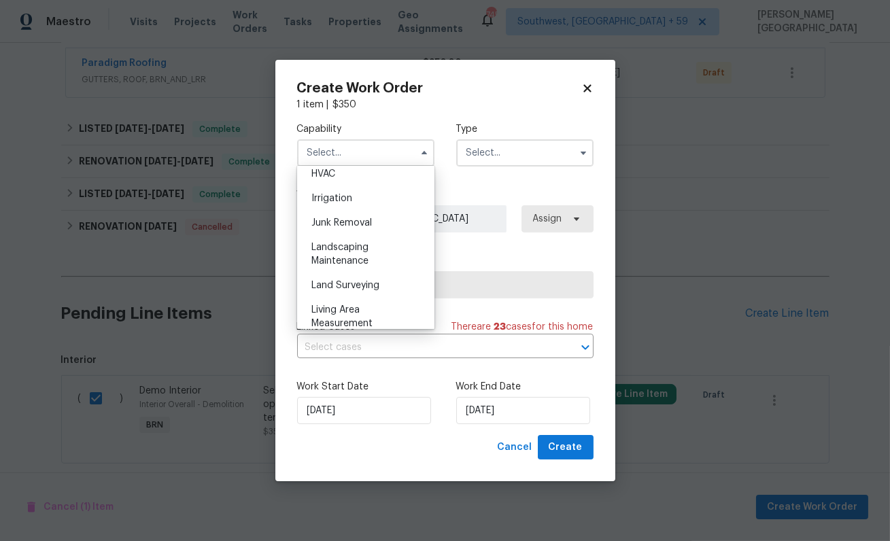
scroll to position [673, 0]
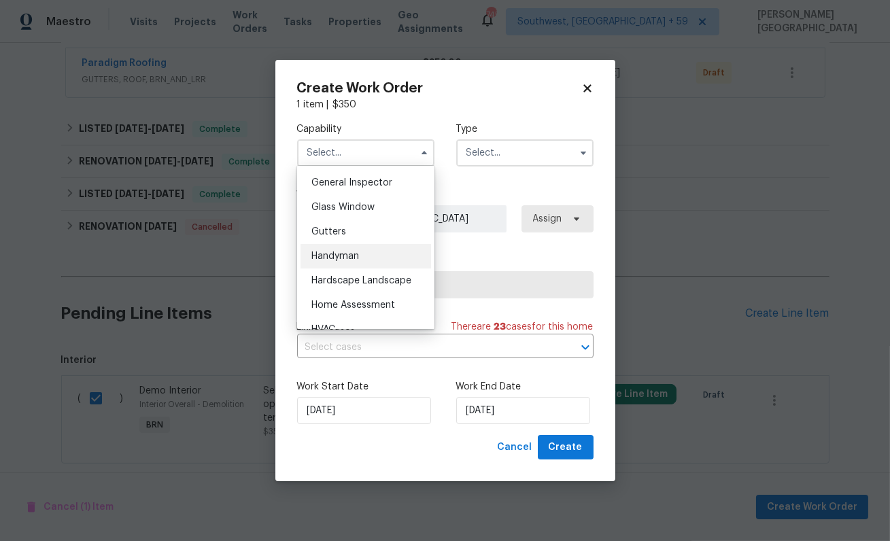
click at [362, 248] on div "Handyman" at bounding box center [365, 256] width 131 height 24
type input "Handyman"
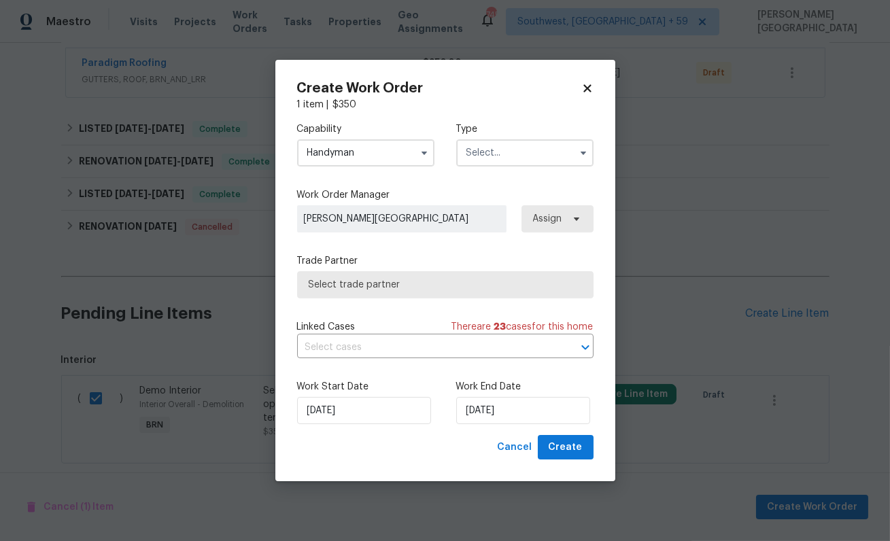
click at [502, 161] on input "text" at bounding box center [524, 152] width 137 height 27
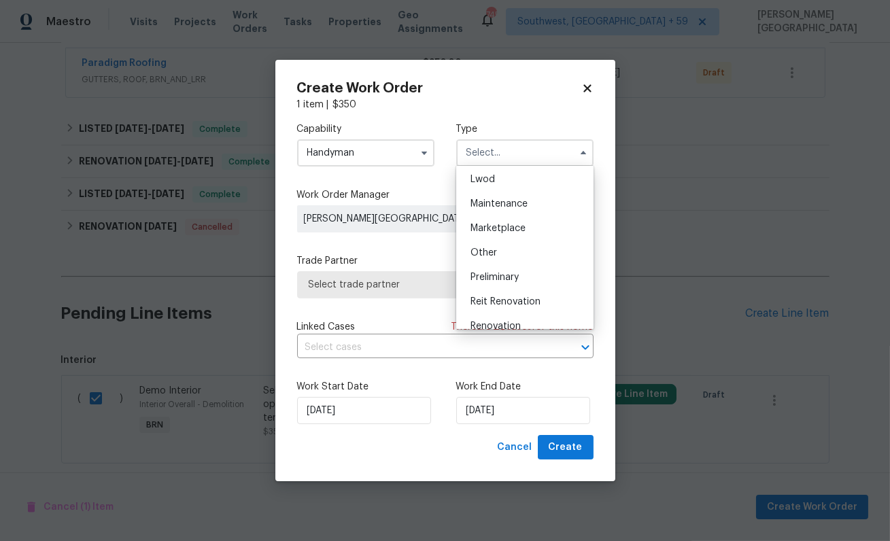
scroll to position [309, 0]
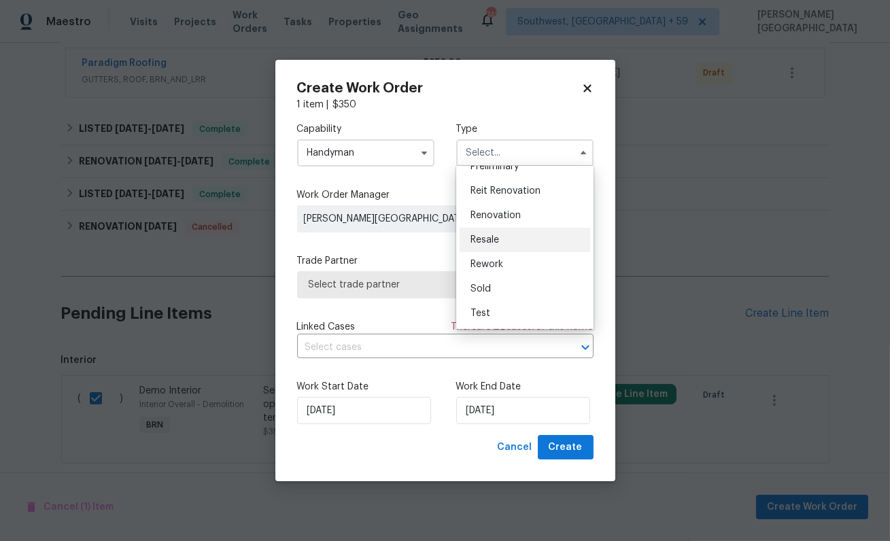
click at [494, 232] on div "Resale" at bounding box center [525, 240] width 131 height 24
type input "Resale"
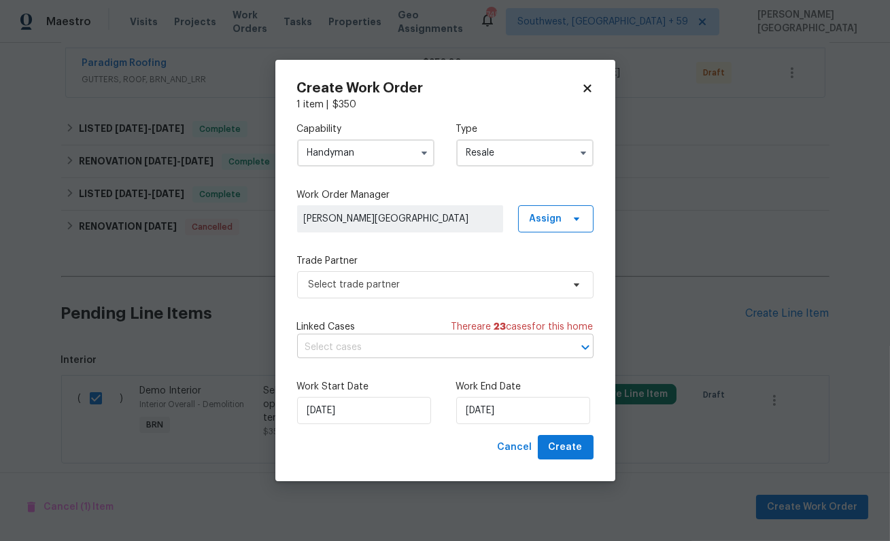
click at [349, 346] on input "text" at bounding box center [426, 347] width 258 height 21
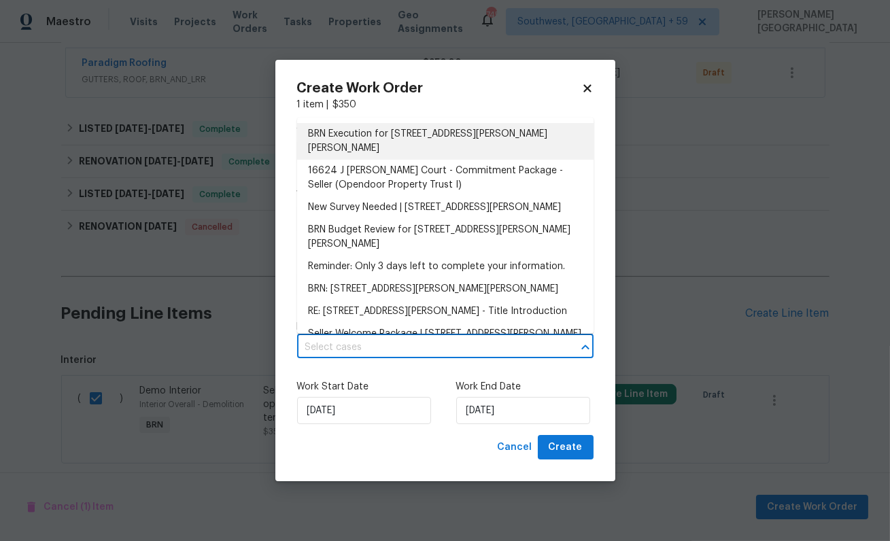
click at [362, 137] on li "BRN Execution for [STREET_ADDRESS][PERSON_NAME][PERSON_NAME]" at bounding box center [445, 141] width 296 height 37
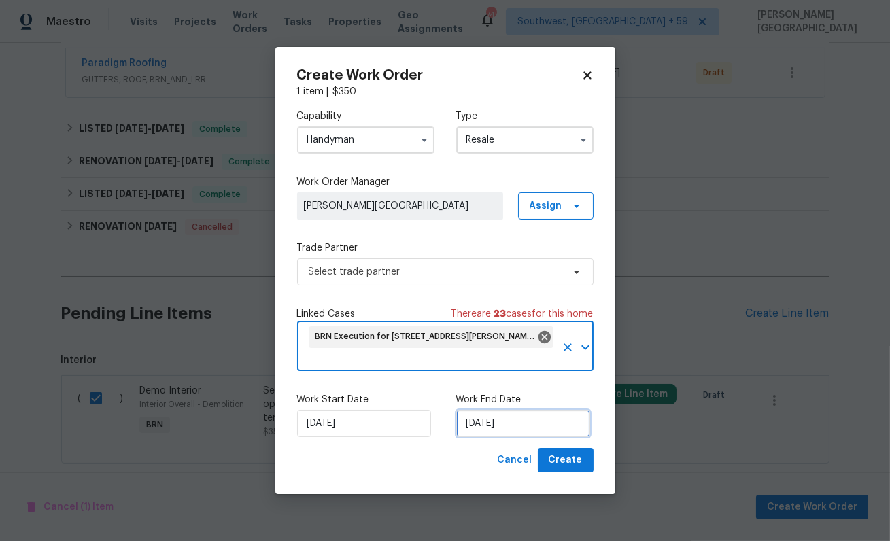
click at [504, 421] on input "[DATE]" at bounding box center [523, 423] width 134 height 27
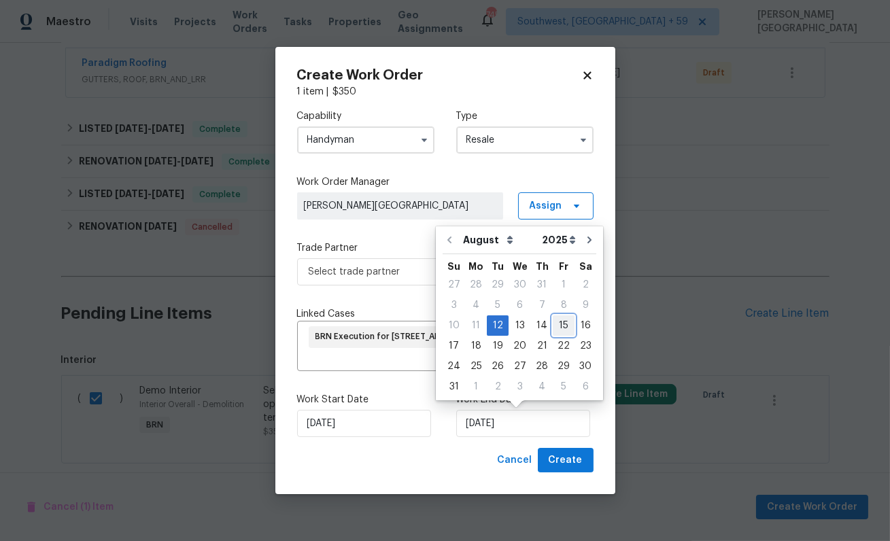
click at [553, 322] on div "15" at bounding box center [564, 325] width 22 height 19
type input "[DATE]"
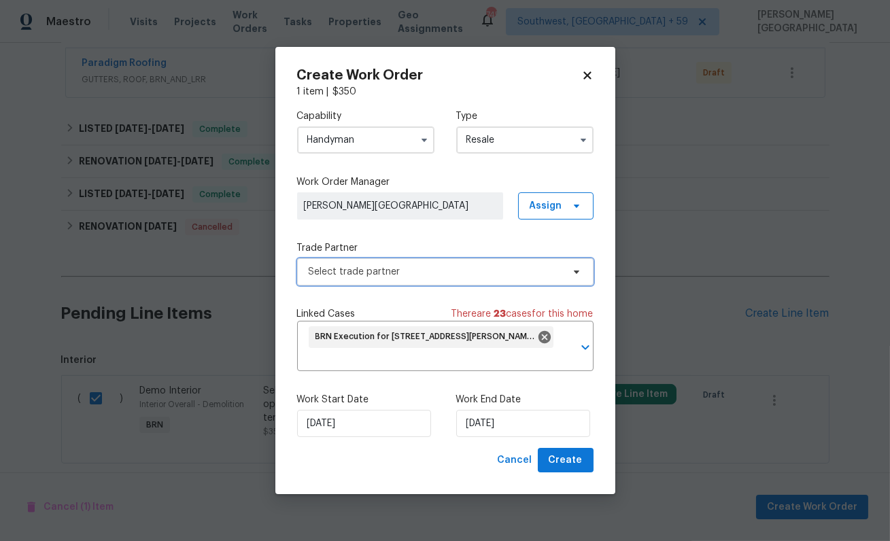
click at [402, 266] on span "Select trade partner" at bounding box center [436, 272] width 254 height 14
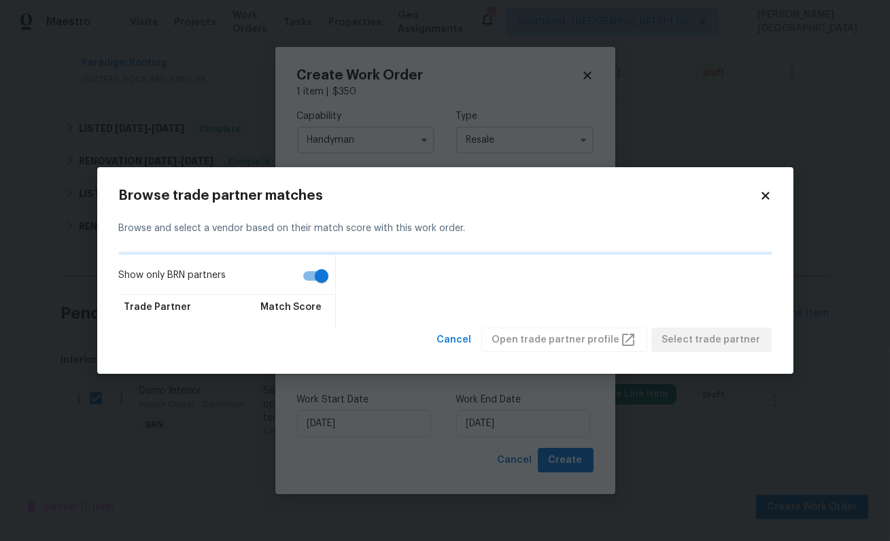
click at [402, 266] on div "Show only BRN partners Trade Partner Match Score" at bounding box center [445, 291] width 653 height 73
click at [308, 283] on input "Show only BRN partners" at bounding box center [321, 276] width 77 height 26
checkbox input "false"
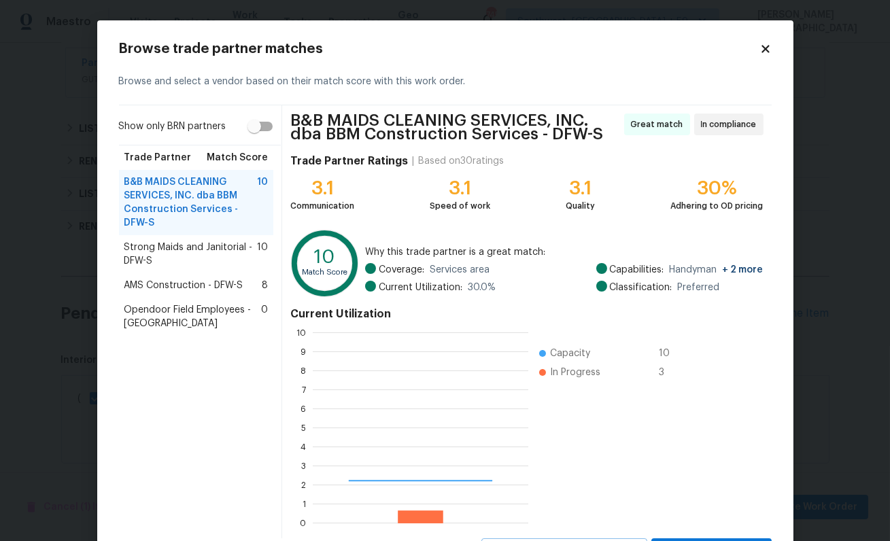
scroll to position [190, 215]
click at [211, 244] on span "Strong Maids and Janitorial - DFW-S" at bounding box center [190, 254] width 133 height 27
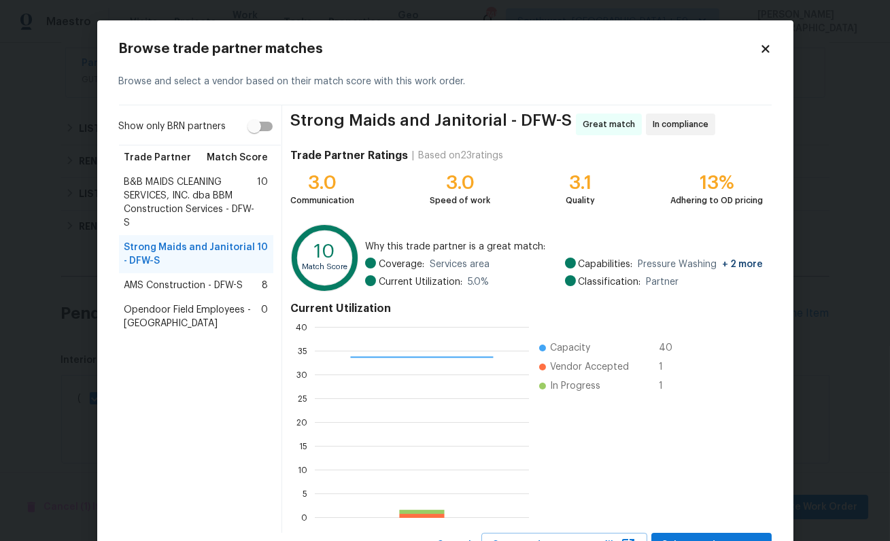
scroll to position [58, 0]
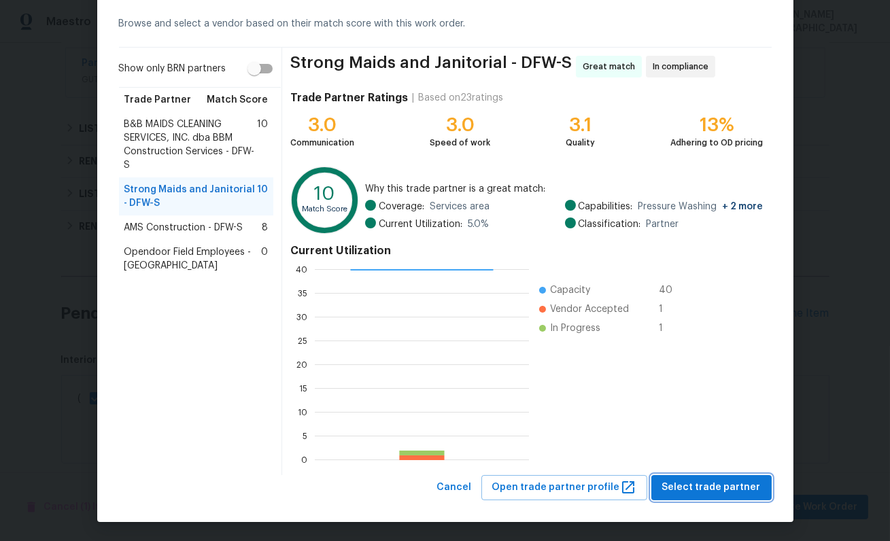
click at [672, 489] on span "Select trade partner" at bounding box center [711, 487] width 99 height 17
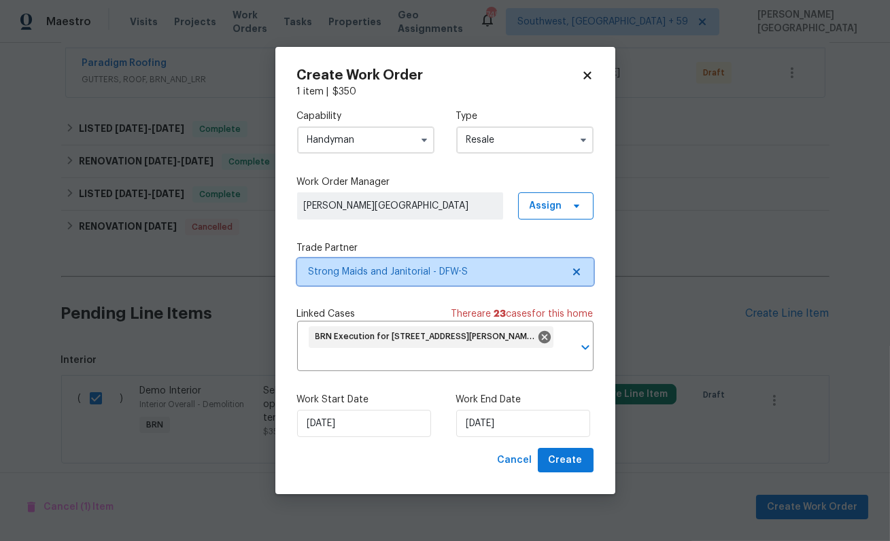
scroll to position [0, 0]
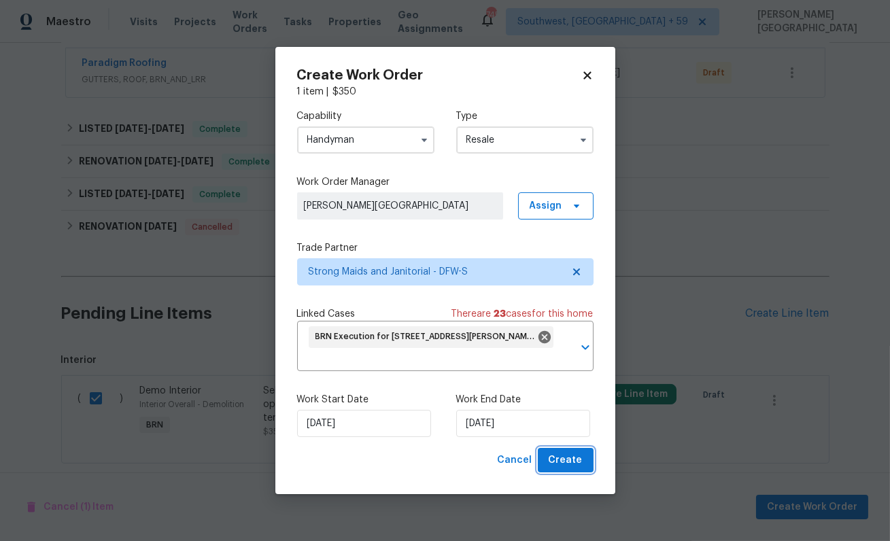
click at [564, 468] on span "Create" at bounding box center [566, 460] width 34 height 17
checkbox input "false"
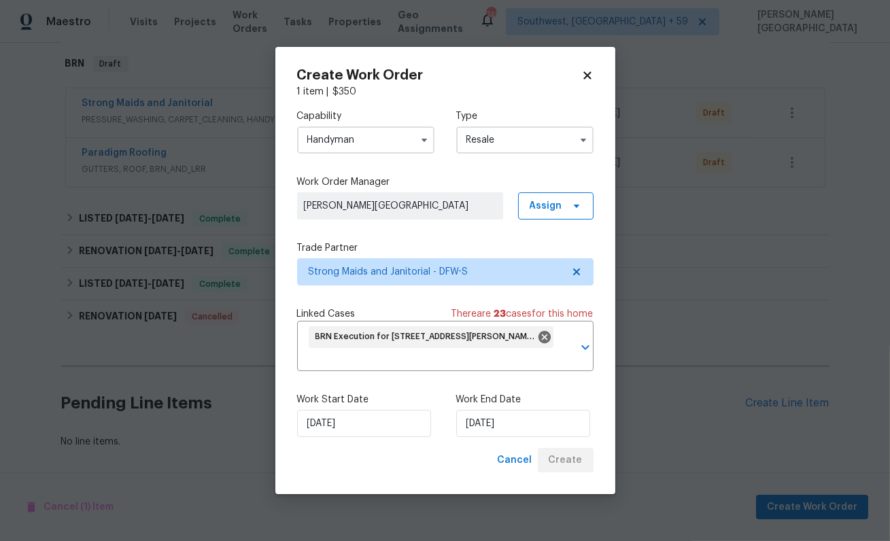
scroll to position [214, 0]
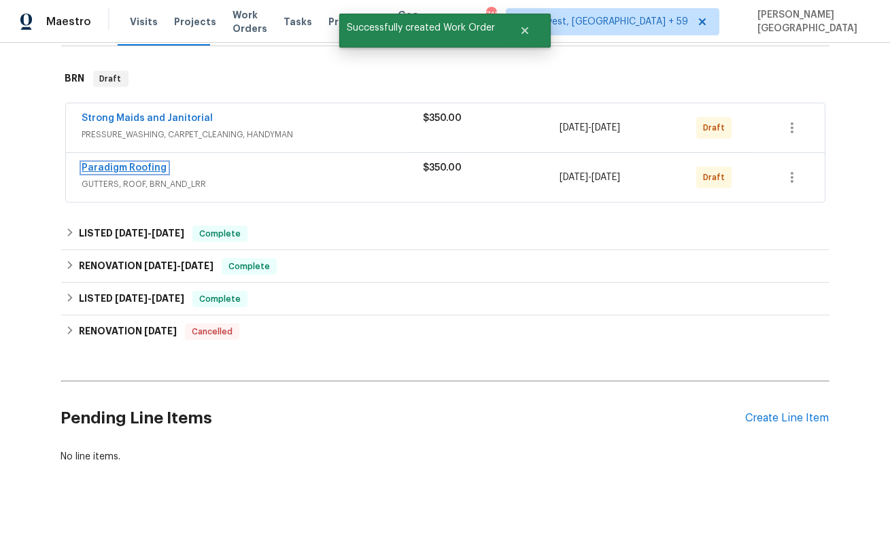
click at [137, 163] on link "Paradigm Roofing" at bounding box center [124, 168] width 85 height 10
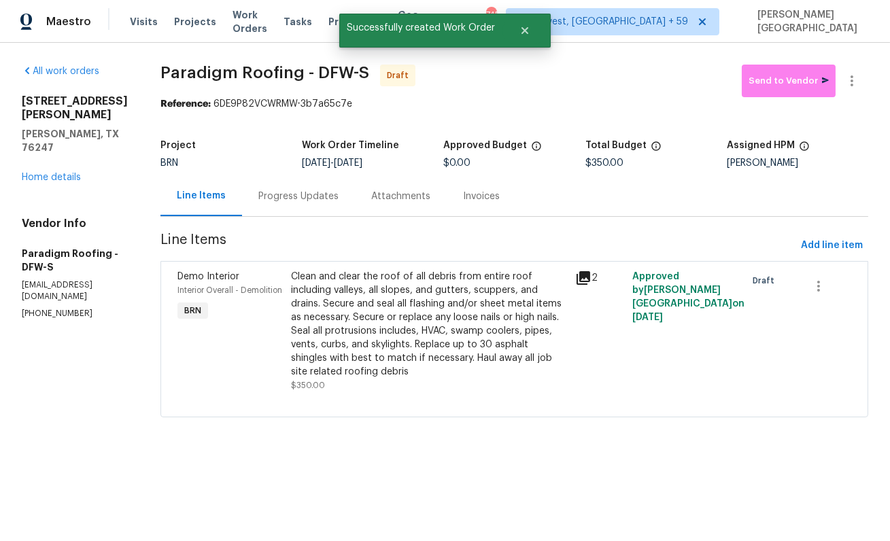
click at [301, 199] on div "Progress Updates" at bounding box center [298, 197] width 80 height 14
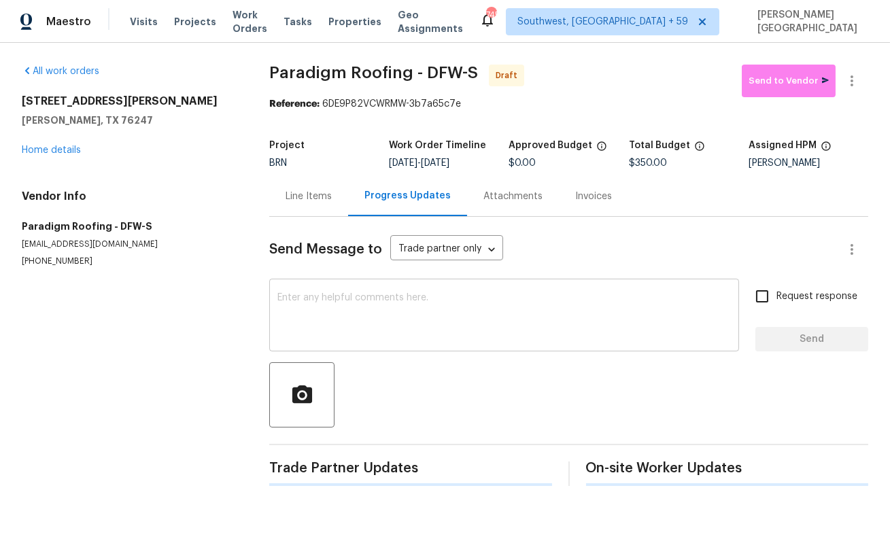
click at [292, 324] on textarea at bounding box center [503, 317] width 453 height 48
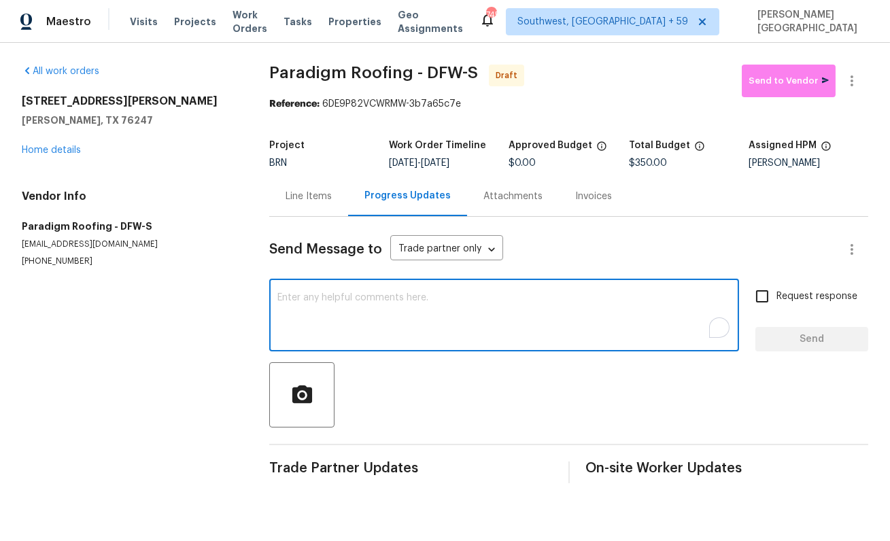
paste textarea "This is [PERSON_NAME] from Opendoor. Please confirm receipt of the work order d…"
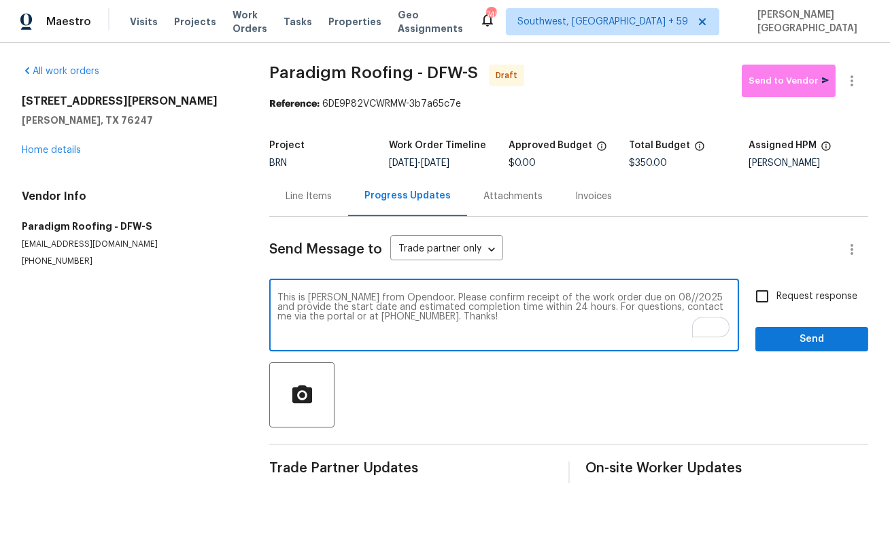
click at [641, 294] on textarea "This is [PERSON_NAME] from Opendoor. Please confirm receipt of the work order d…" at bounding box center [503, 317] width 453 height 48
type textarea "This is [PERSON_NAME] from Opendoor. Please confirm receipt of the work order d…"
click at [789, 303] on span "Request response" at bounding box center [816, 297] width 81 height 14
click at [776, 303] on input "Request response" at bounding box center [762, 296] width 29 height 29
checkbox input "true"
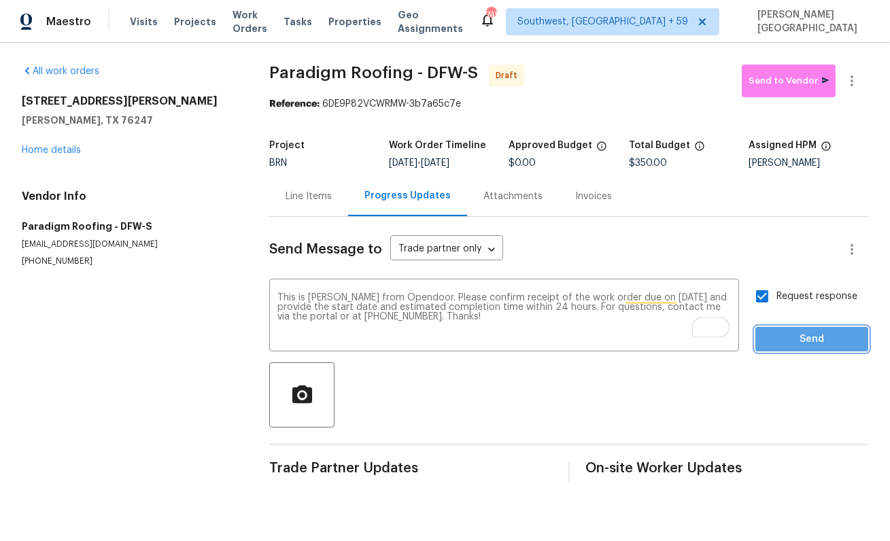
click at [792, 343] on span "Send" at bounding box center [811, 339] width 91 height 17
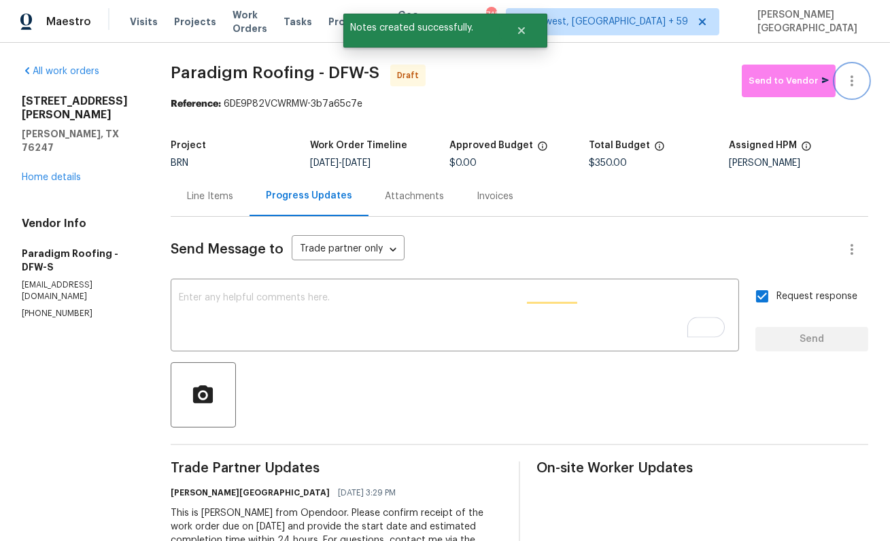
click at [859, 84] on icon "button" at bounding box center [852, 81] width 16 height 16
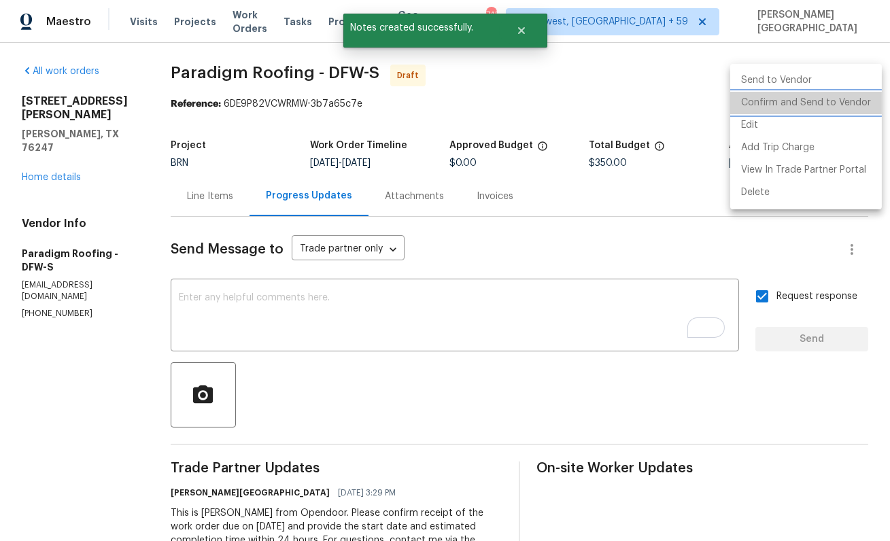
click at [842, 99] on li "Confirm and Send to Vendor" at bounding box center [806, 103] width 152 height 22
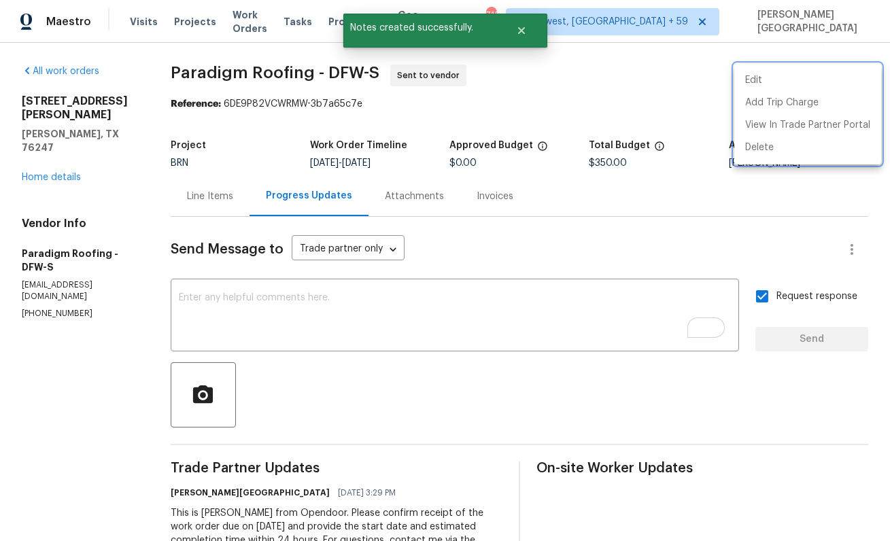
click at [47, 147] on div at bounding box center [445, 270] width 890 height 541
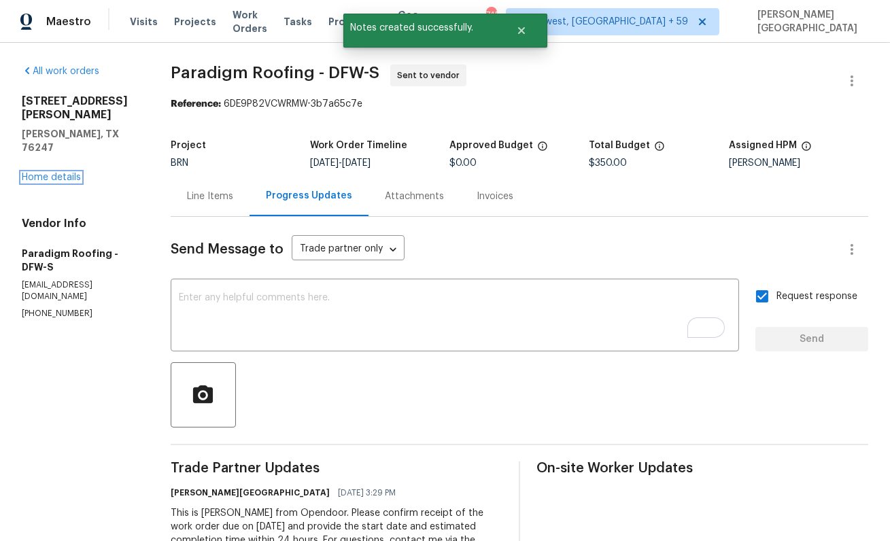
click at [46, 173] on link "Home details" at bounding box center [51, 178] width 59 height 10
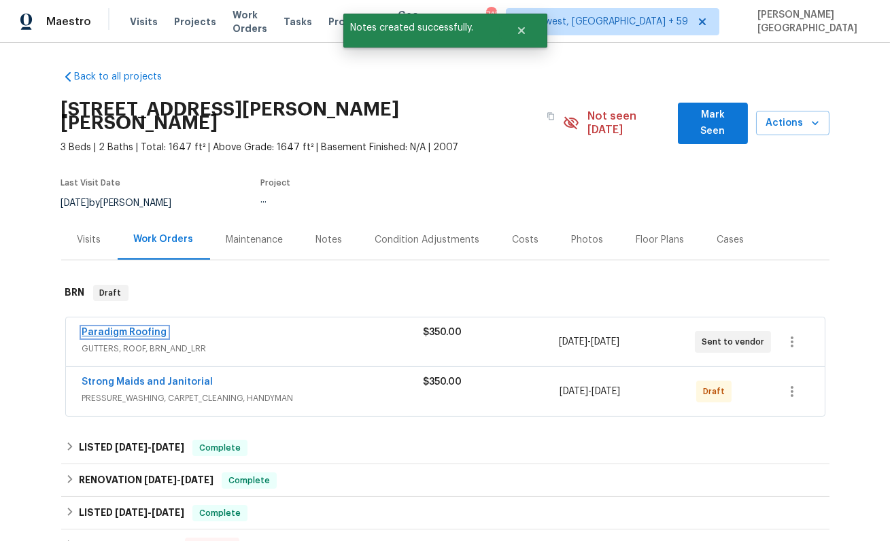
click at [142, 328] on link "Paradigm Roofing" at bounding box center [124, 333] width 85 height 10
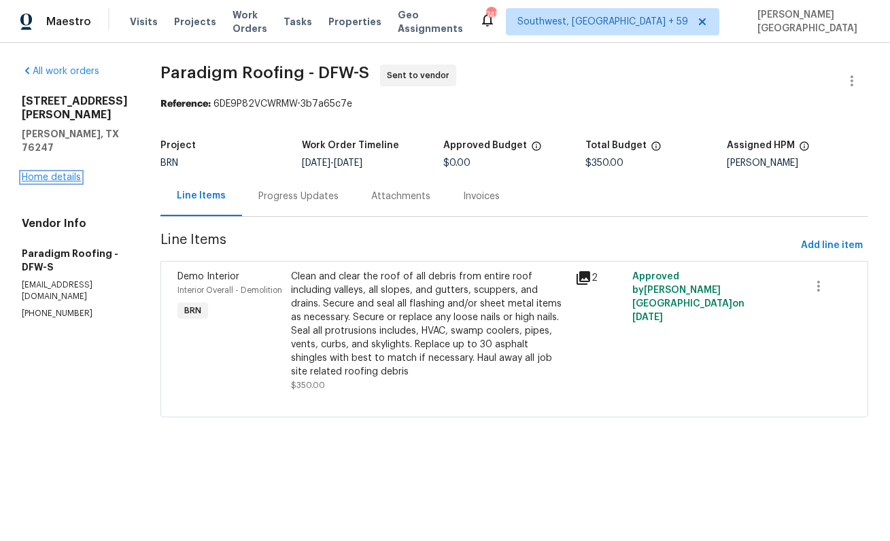
click at [65, 173] on link "Home details" at bounding box center [51, 178] width 59 height 10
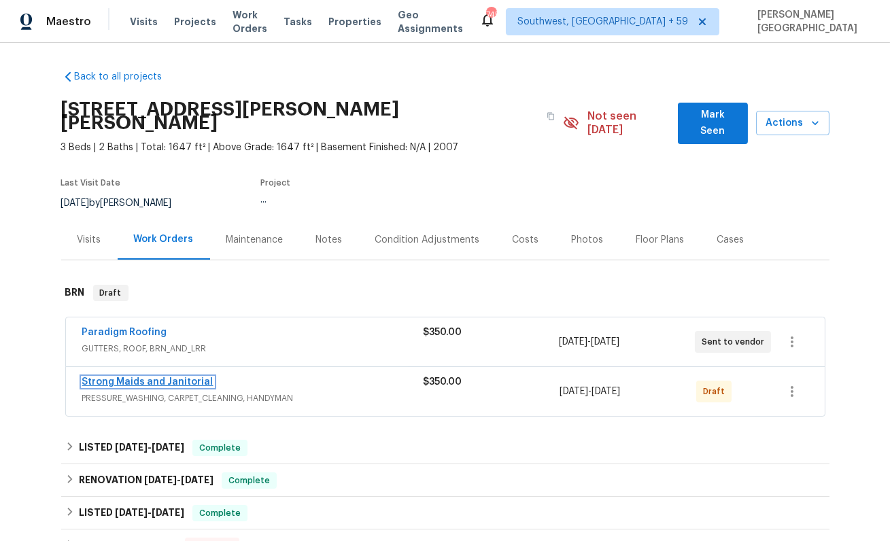
click at [147, 377] on link "Strong Maids and Janitorial" at bounding box center [147, 382] width 131 height 10
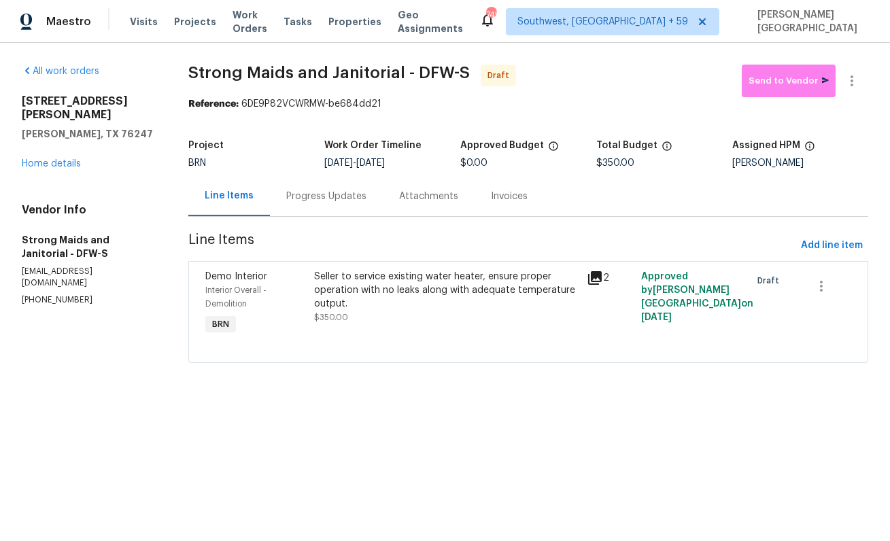
click at [347, 209] on div "Progress Updates" at bounding box center [326, 196] width 113 height 40
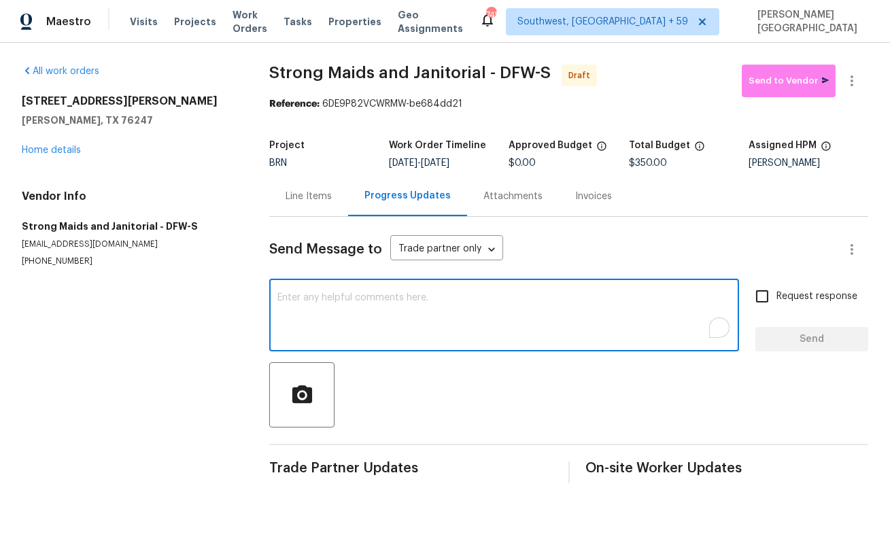
click at [341, 322] on textarea "To enrich screen reader interactions, please activate Accessibility in Grammarl…" at bounding box center [503, 317] width 453 height 48
paste textarea "This is [PERSON_NAME] from Opendoor. Please confirm receipt of the work order d…"
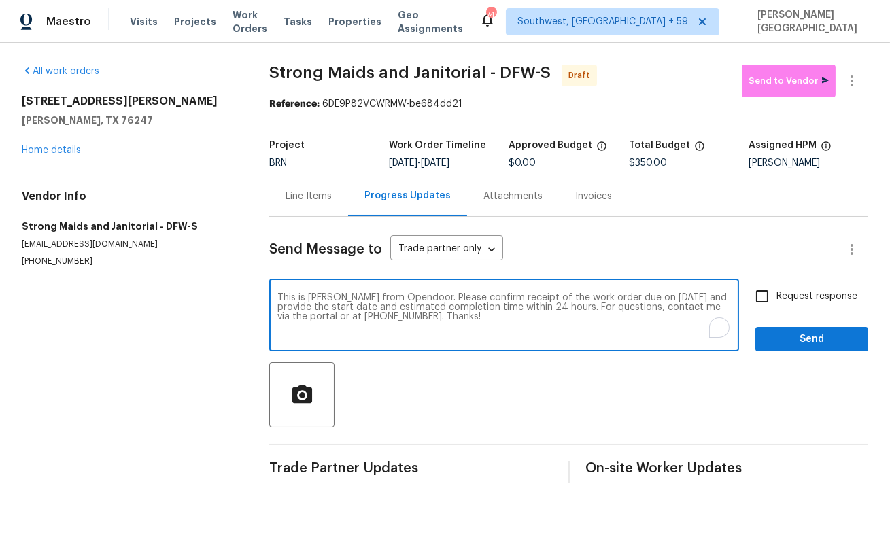
type textarea "This is [PERSON_NAME] from Opendoor. Please confirm receipt of the work order d…"
click at [787, 300] on span "Request response" at bounding box center [816, 297] width 81 height 14
click at [776, 300] on input "Request response" at bounding box center [762, 296] width 29 height 29
checkbox input "true"
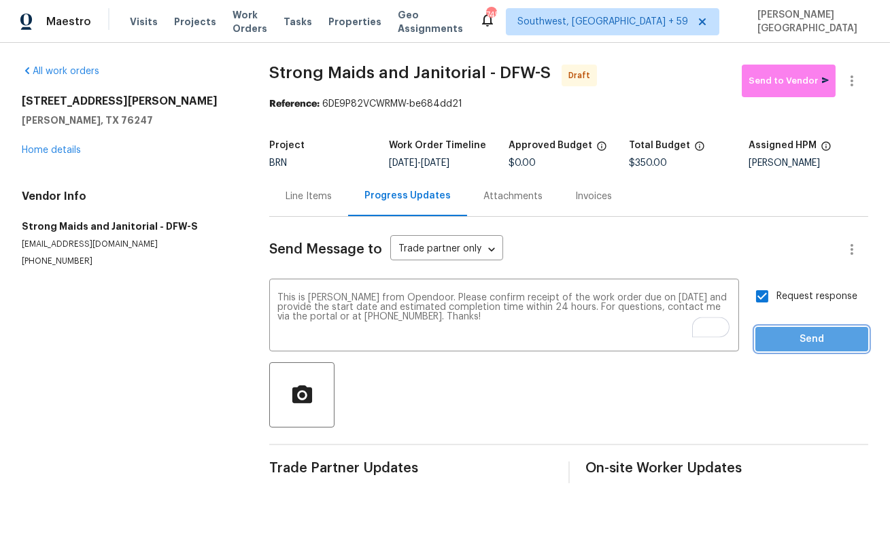
click at [794, 351] on button "Send" at bounding box center [811, 339] width 113 height 25
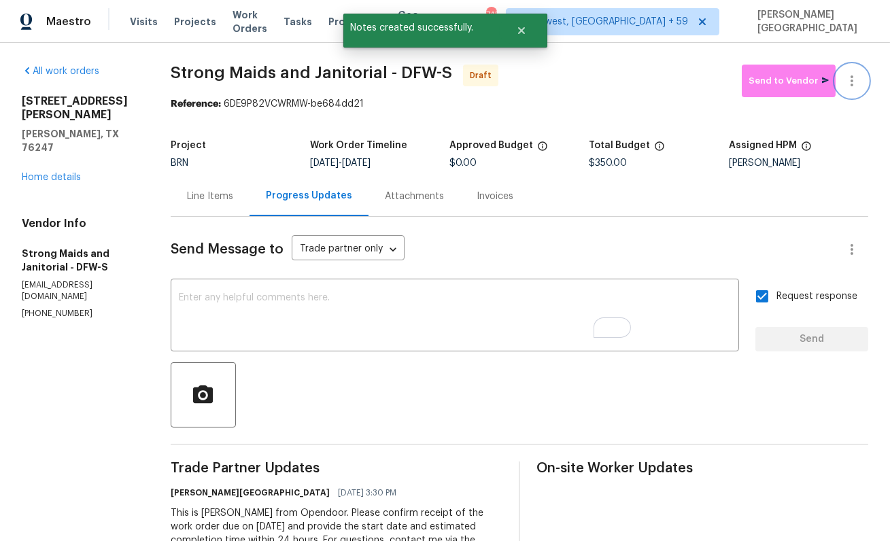
click at [850, 82] on icon "button" at bounding box center [852, 81] width 16 height 16
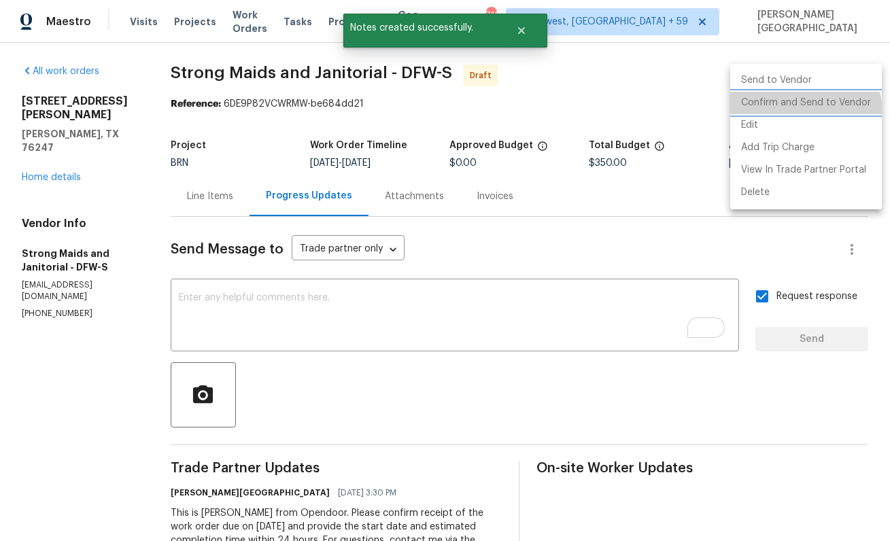
click at [803, 113] on li "Confirm and Send to Vendor" at bounding box center [806, 103] width 152 height 22
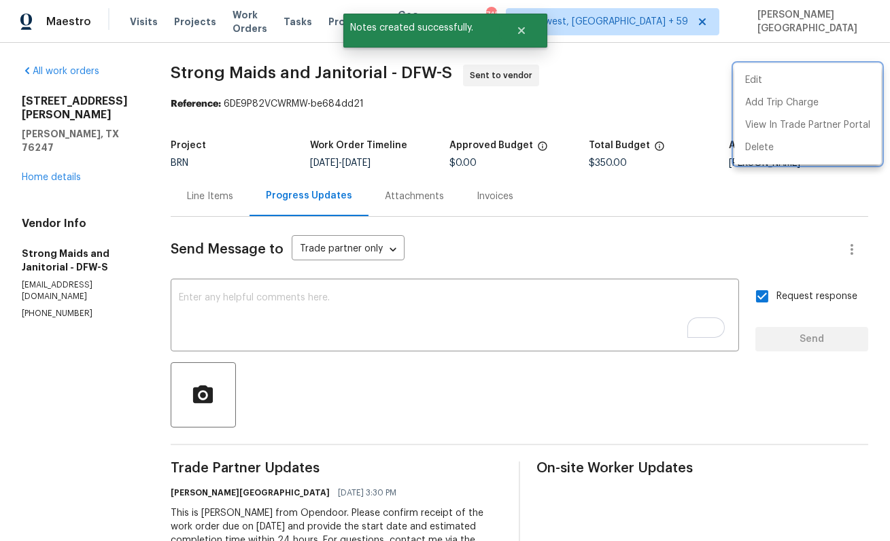
click at [69, 153] on div at bounding box center [445, 270] width 890 height 541
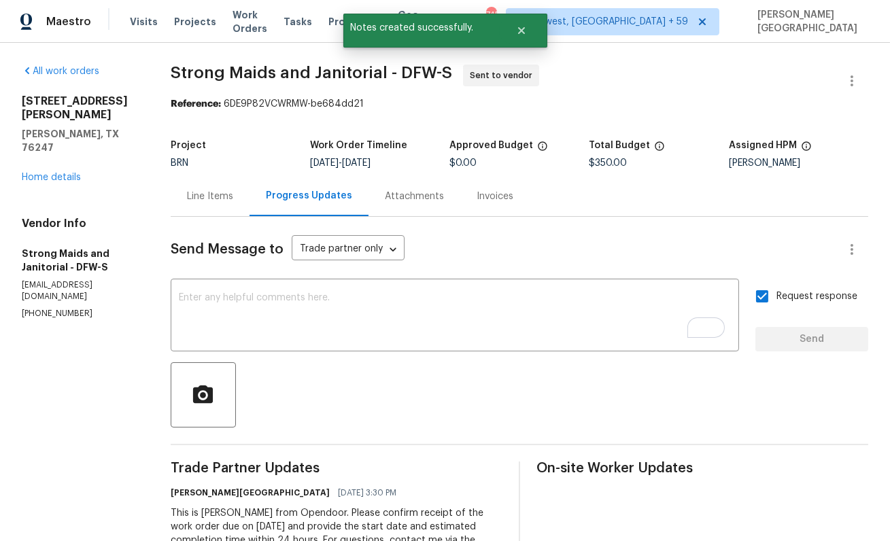
click at [78, 143] on div "[STREET_ADDRESS][PERSON_NAME][PERSON_NAME] Home details" at bounding box center [80, 139] width 116 height 90
click at [68, 173] on link "Home details" at bounding box center [51, 178] width 59 height 10
